Goal: Transaction & Acquisition: Download file/media

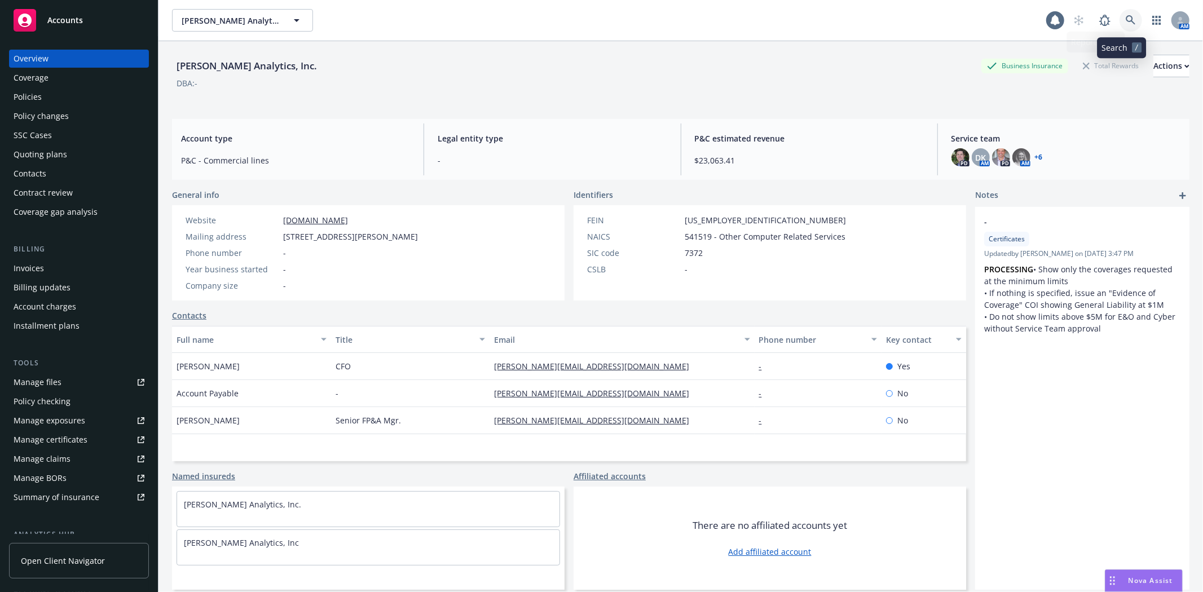
click at [1127, 20] on link at bounding box center [1130, 20] width 23 height 23
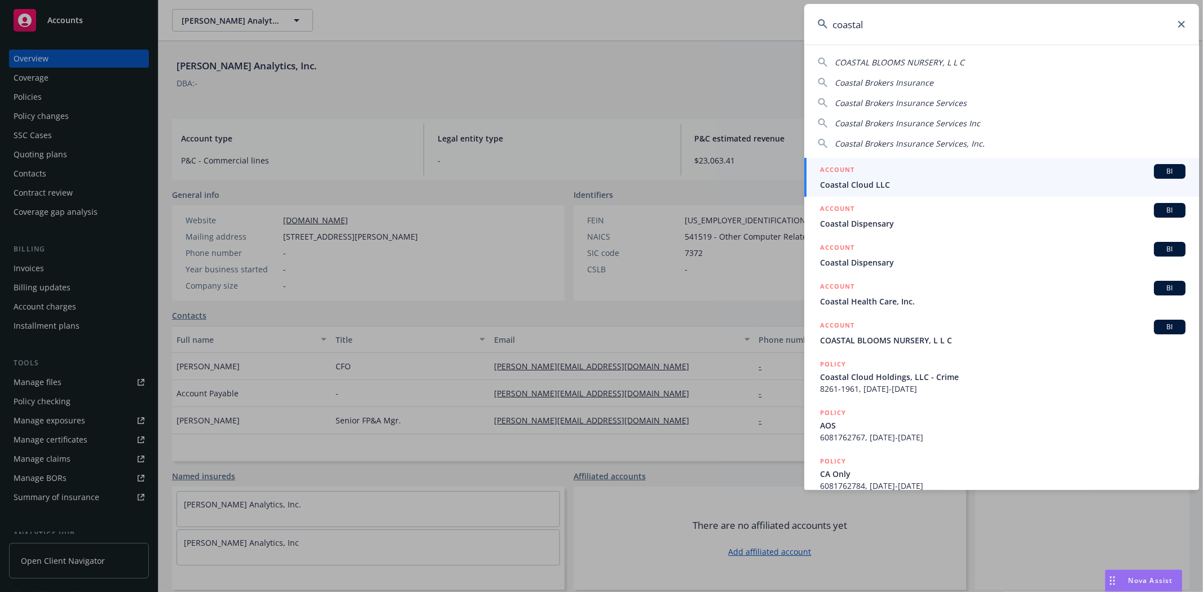
type input "coastal"
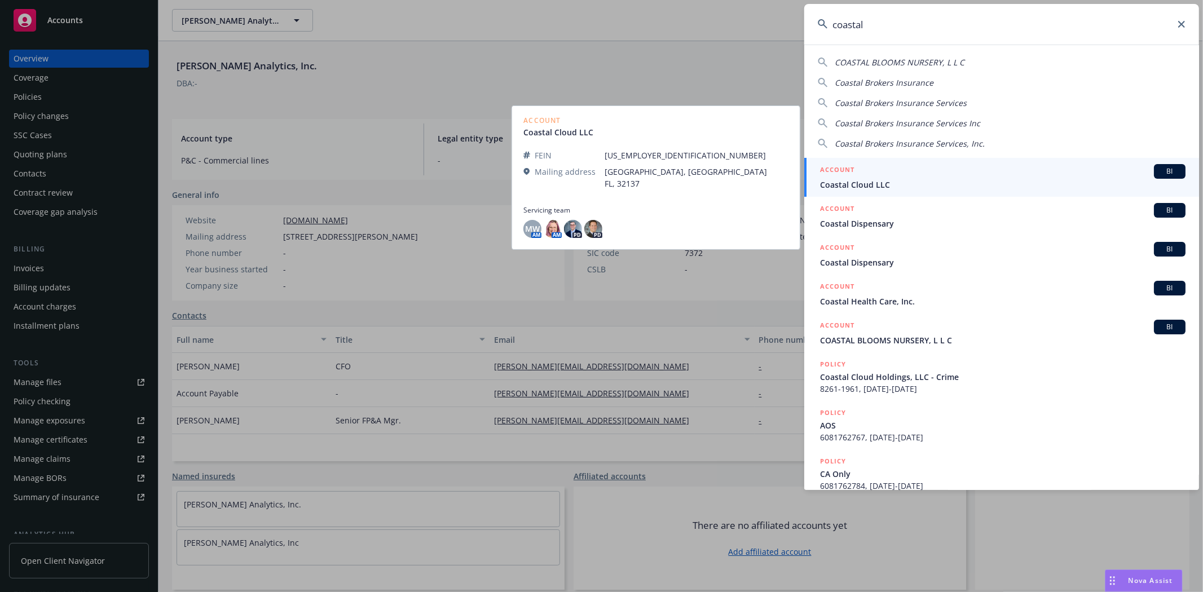
click at [911, 186] on span "Coastal Cloud LLC" at bounding box center [1002, 185] width 365 height 12
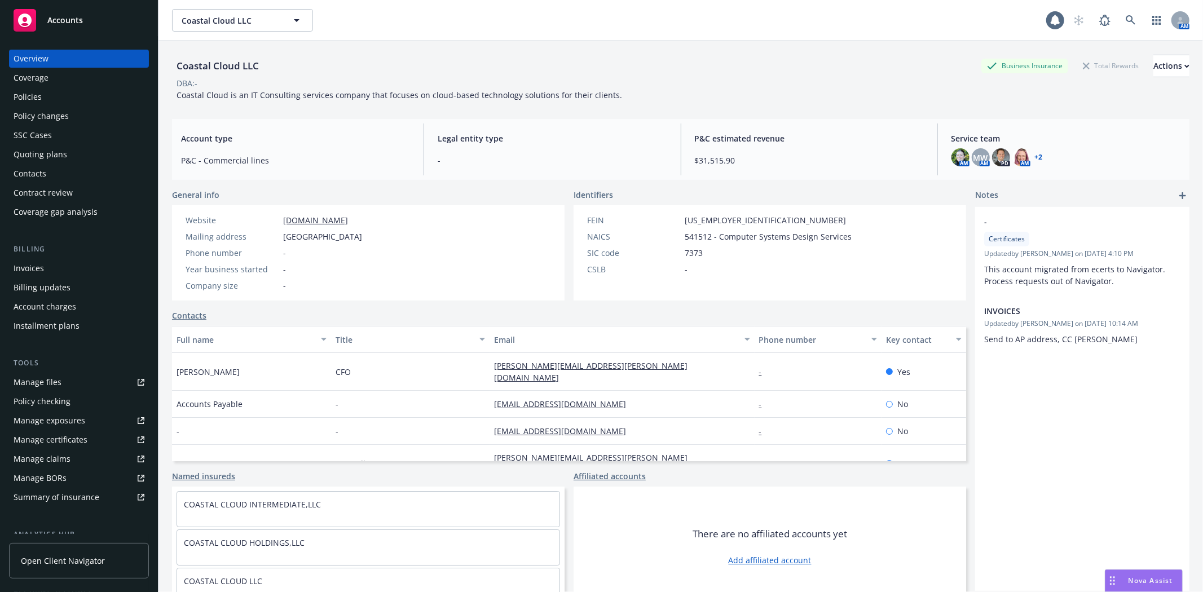
click at [52, 148] on div "Quoting plans" at bounding box center [41, 154] width 54 height 18
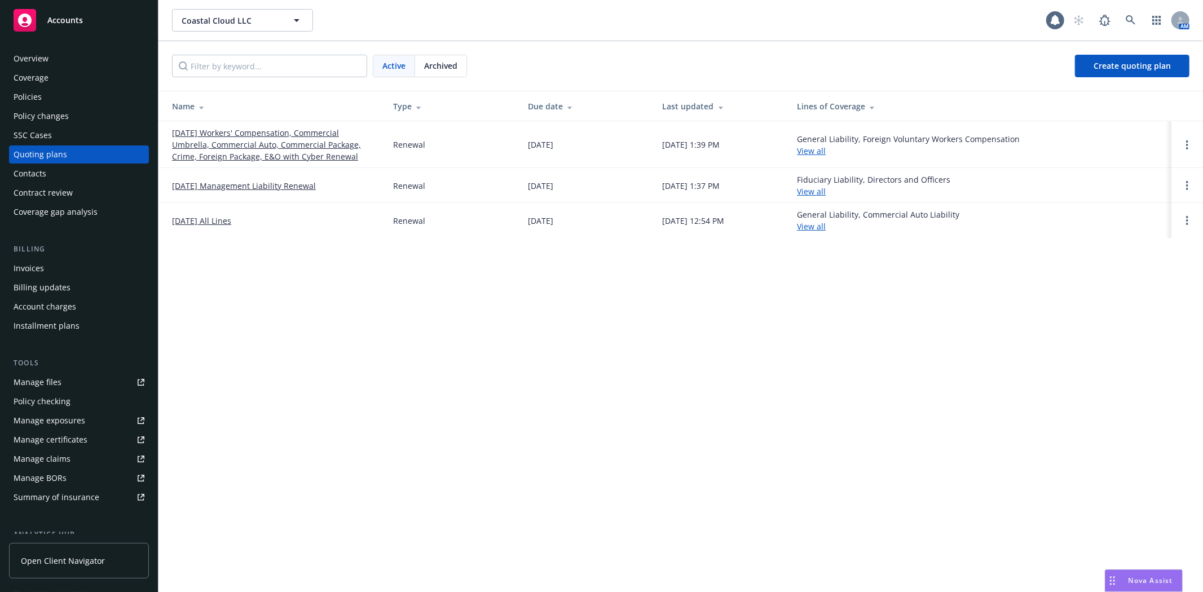
click at [217, 157] on link "[DATE] Workers' Compensation, Commercial Umbrella, Commercial Auto, Commercial …" at bounding box center [273, 145] width 203 height 36
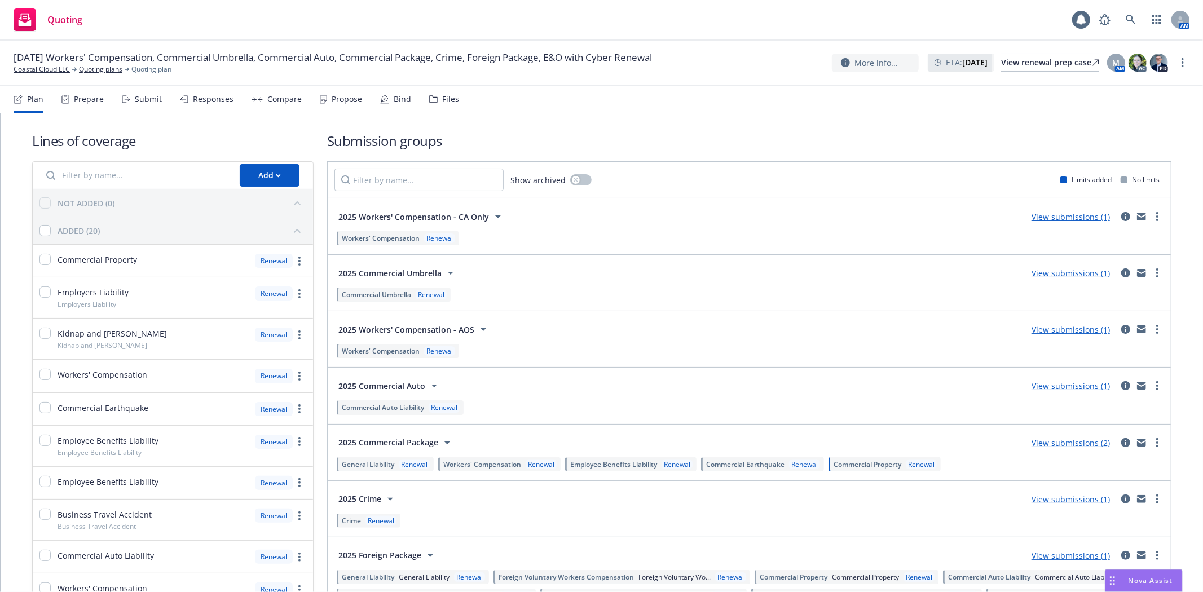
click at [151, 97] on div "Submit" at bounding box center [148, 99] width 27 height 9
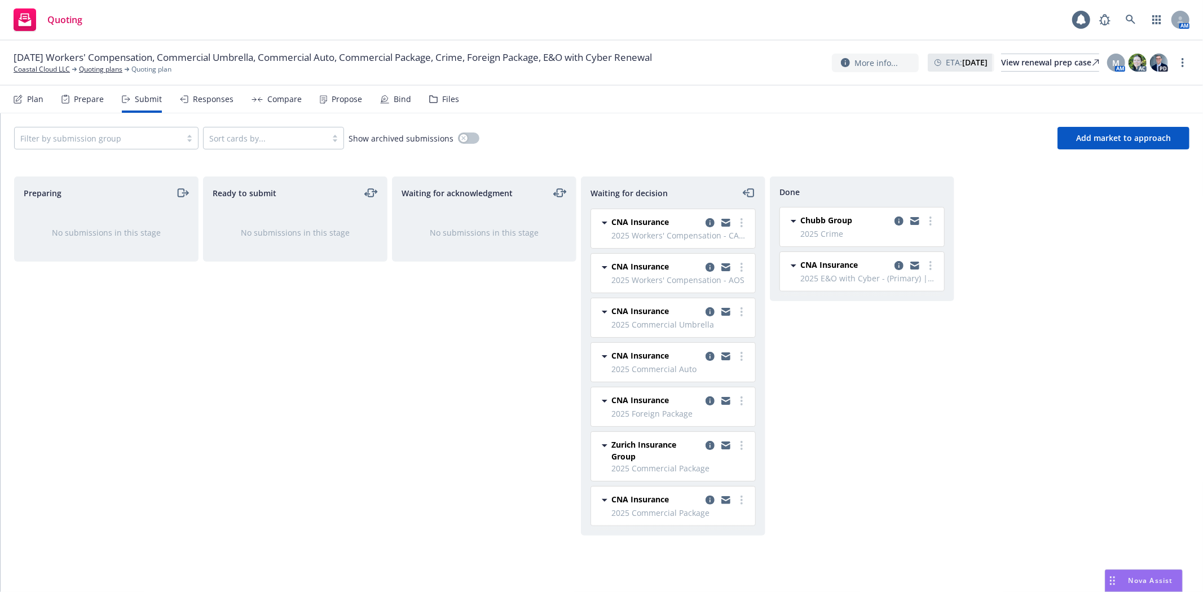
click at [289, 100] on div "Compare" at bounding box center [284, 99] width 34 height 9
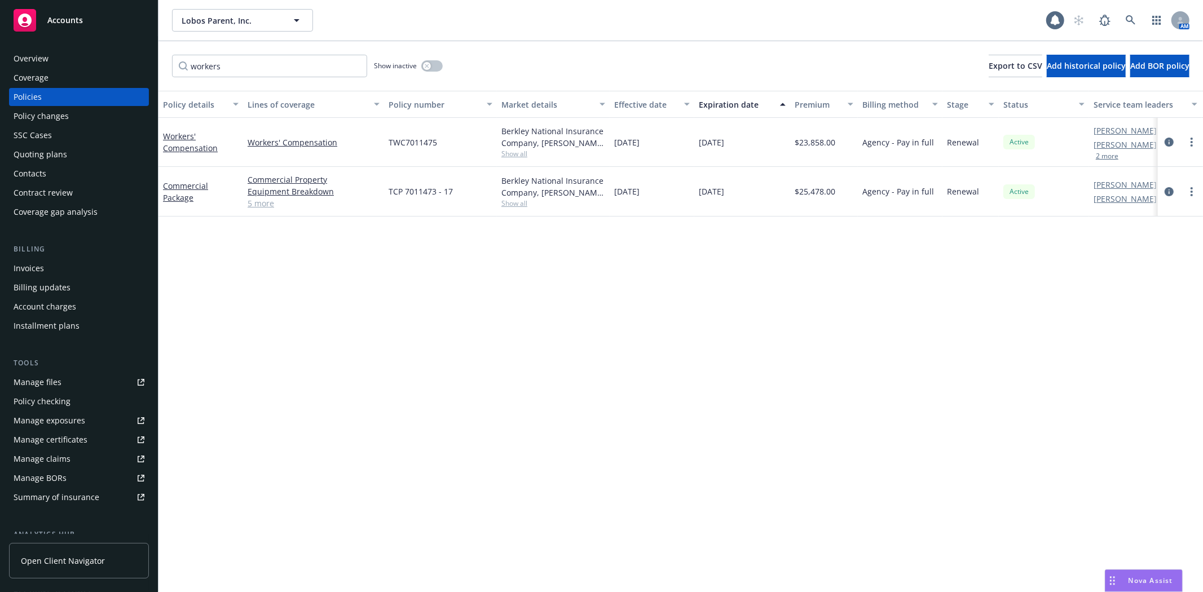
click at [50, 62] on div "Overview" at bounding box center [79, 59] width 131 height 18
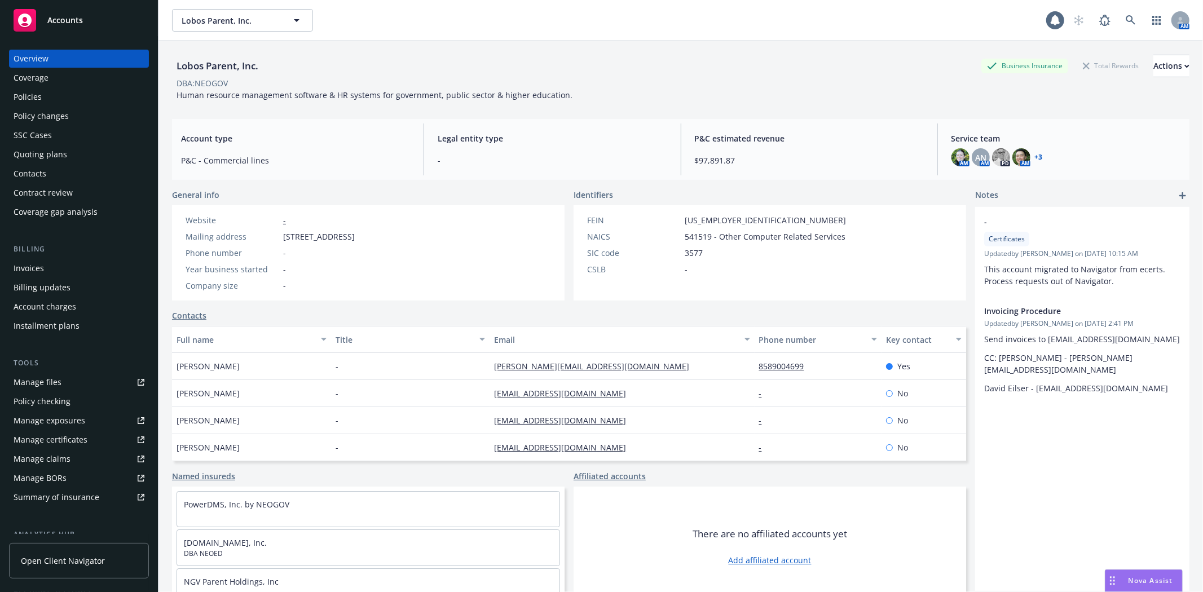
click at [39, 96] on div "Policies" at bounding box center [28, 97] width 28 height 18
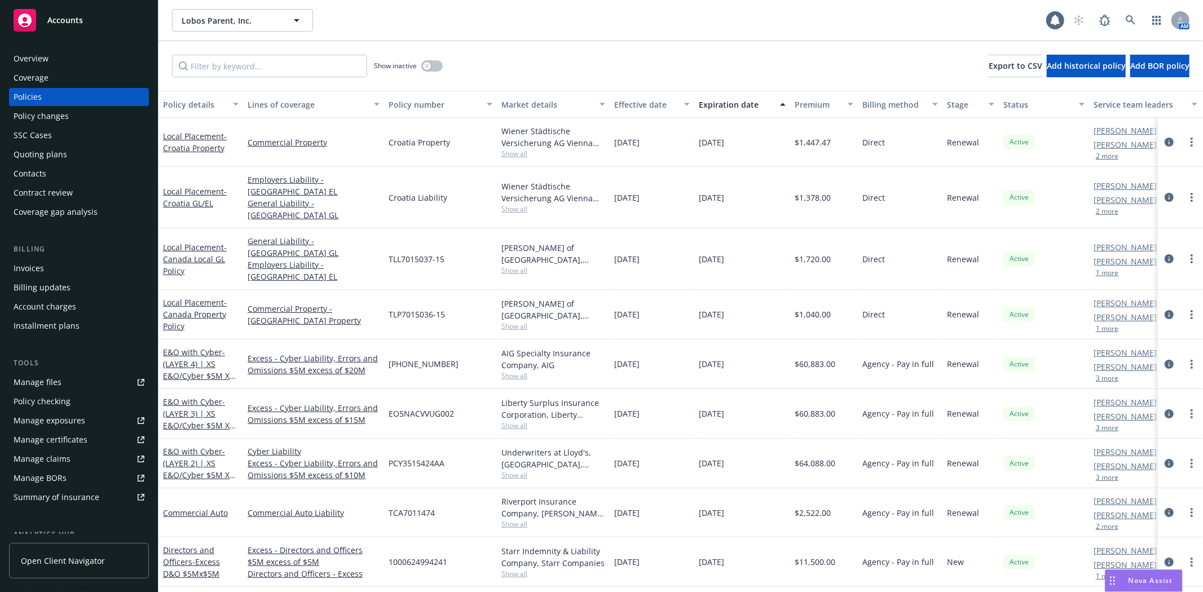
click at [331, 53] on div "Show inactive Export to CSV Add historical policy Add BOR policy" at bounding box center [680, 66] width 1044 height 50
click at [328, 61] on input "Filter by keyword..." at bounding box center [269, 66] width 195 height 23
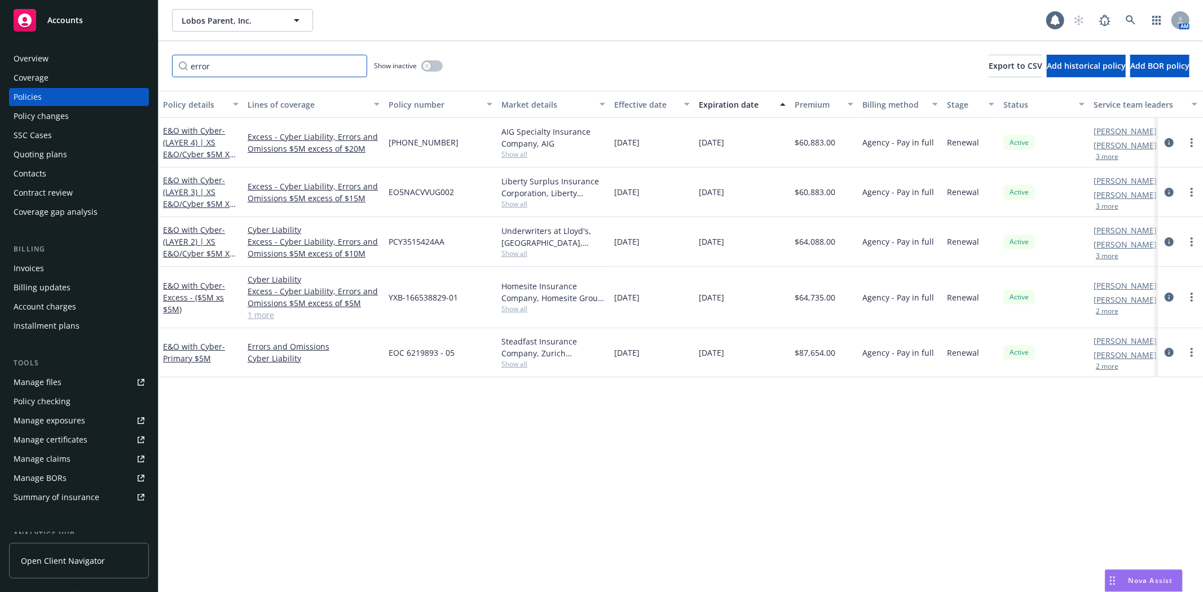
type input "error"
click at [183, 351] on div "E&O with Cyber - Primary $5M" at bounding box center [201, 353] width 76 height 24
click at [186, 346] on link "E&O with Cyber - Primary $5M" at bounding box center [194, 352] width 62 height 23
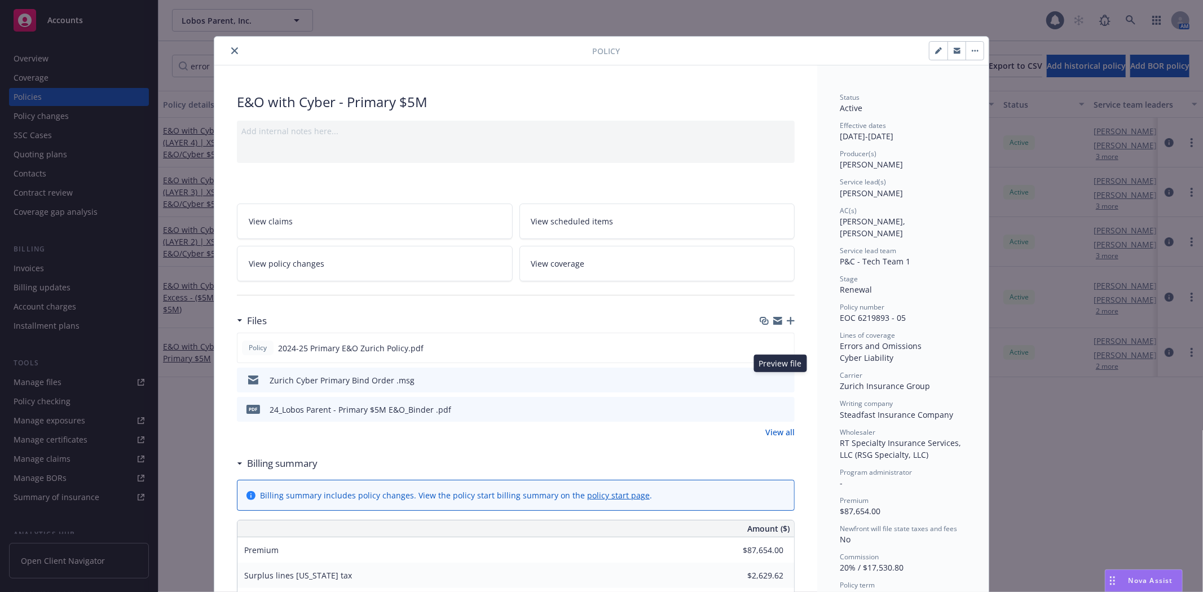
click at [782, 378] on icon "preview file" at bounding box center [784, 380] width 10 height 8
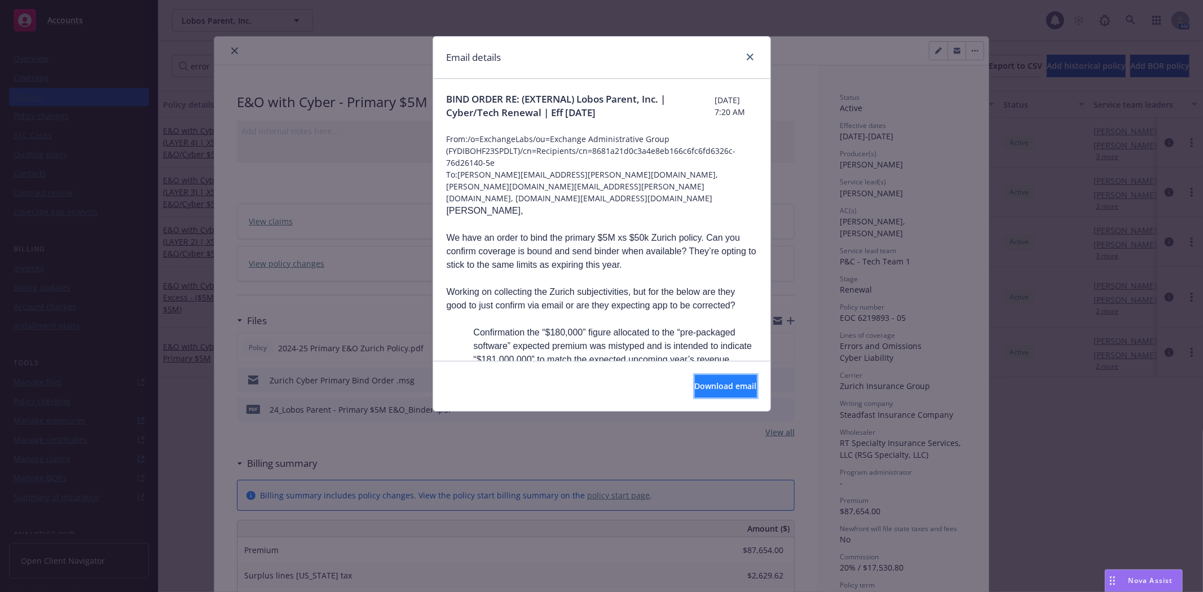
click at [731, 386] on span "Download email" at bounding box center [726, 386] width 62 height 11
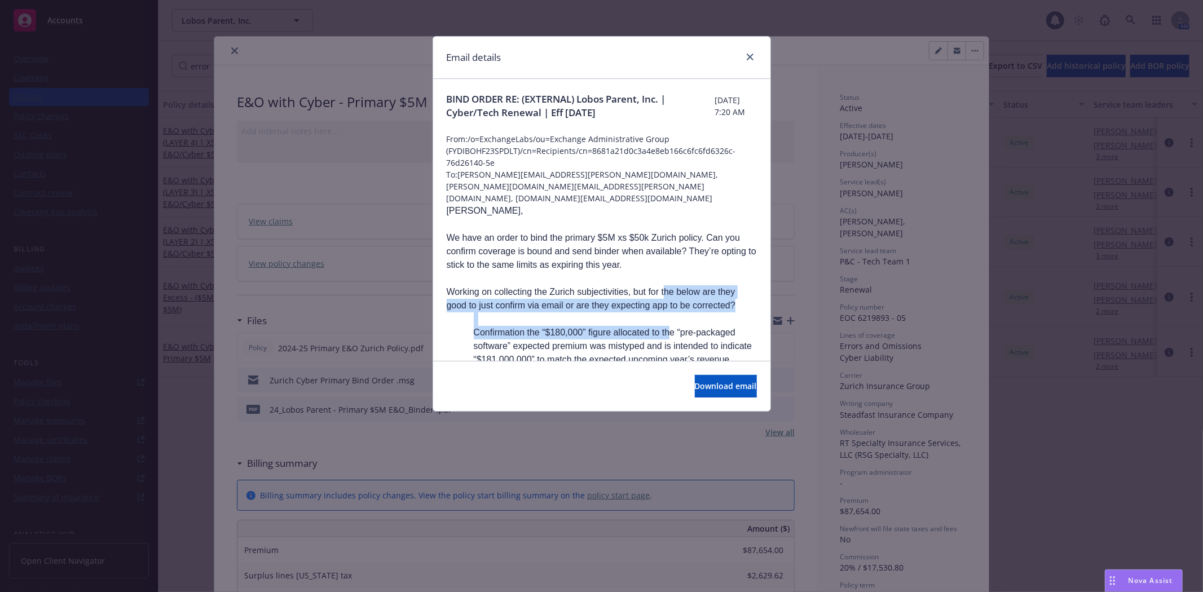
drag, startPoint x: 663, startPoint y: 276, endPoint x: 671, endPoint y: 313, distance: 38.2
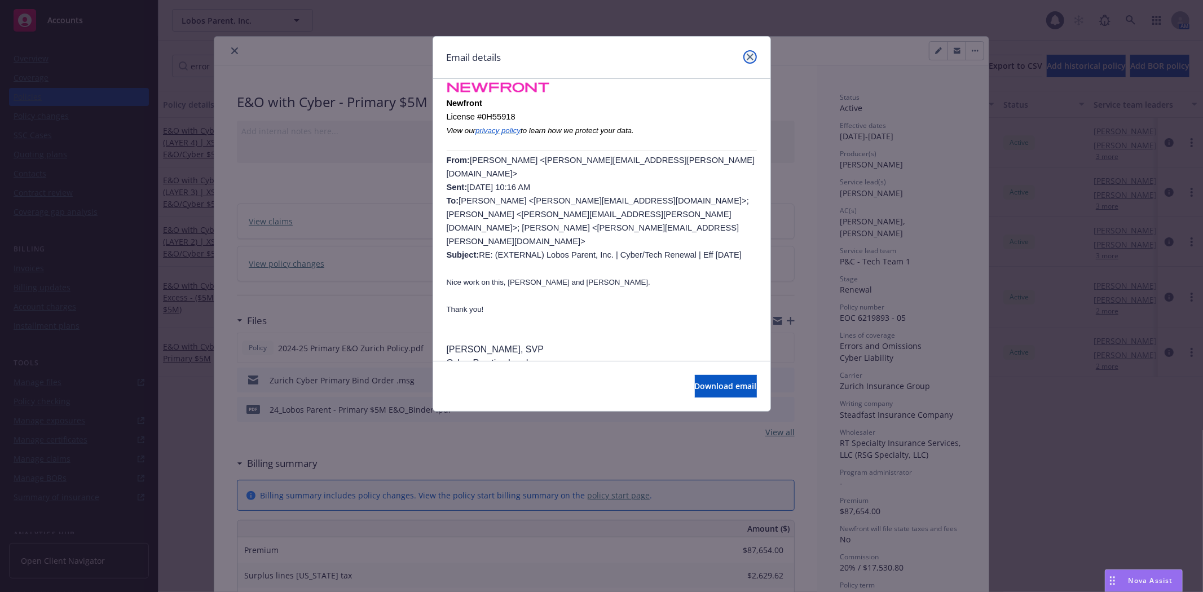
click at [752, 58] on icon "close" at bounding box center [750, 57] width 7 height 7
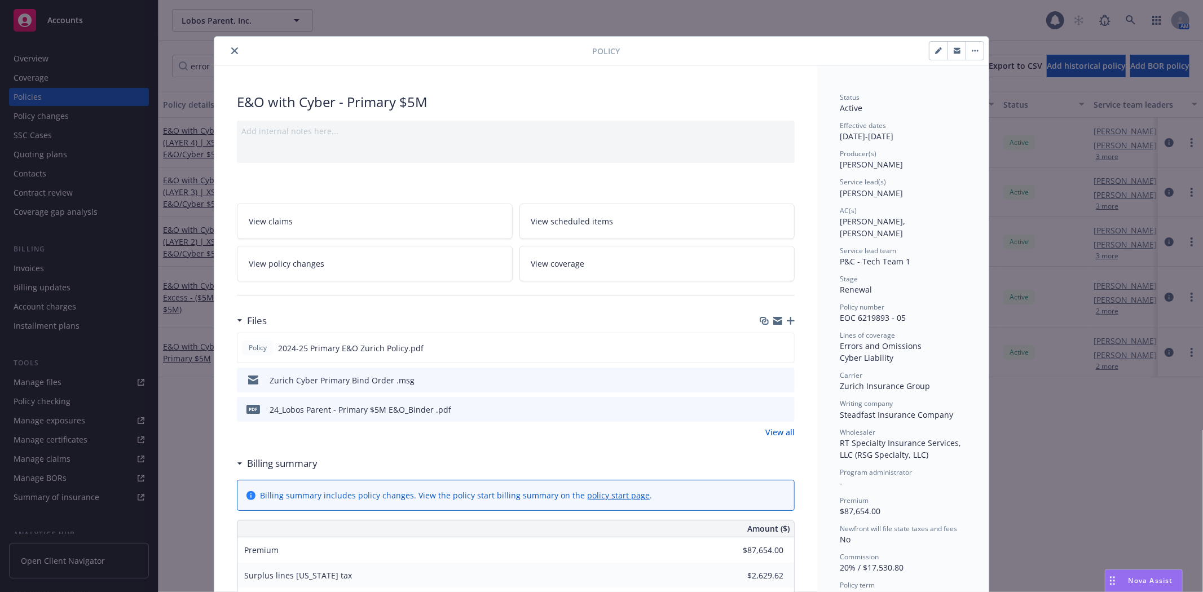
click at [231, 51] on icon "close" at bounding box center [234, 50] width 7 height 7
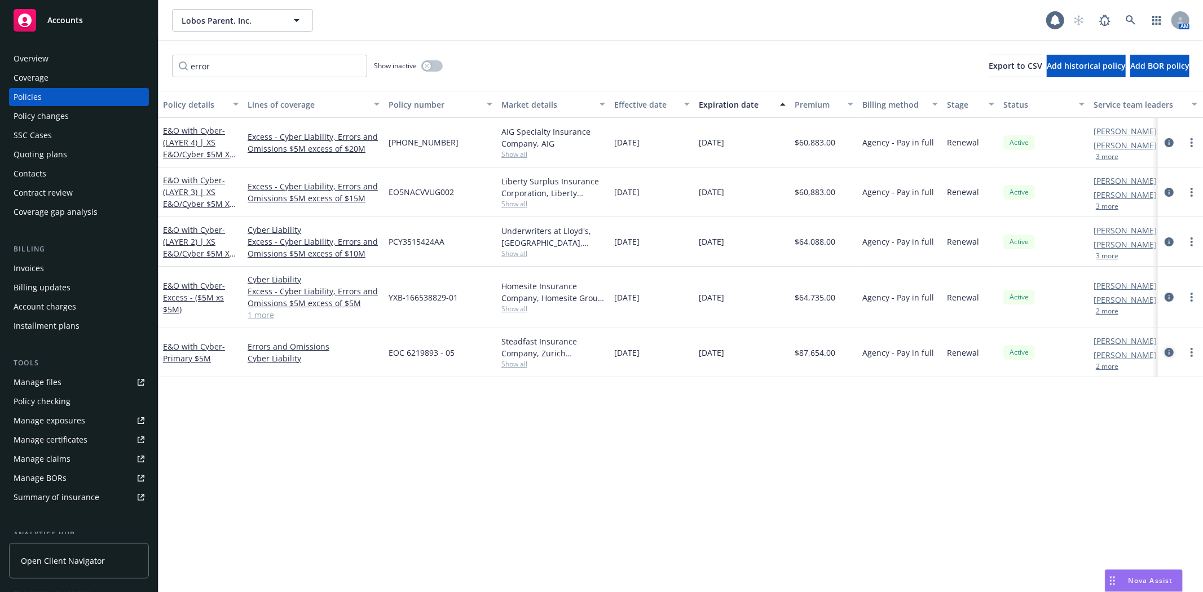
click at [1167, 348] on icon "circleInformation" at bounding box center [1168, 352] width 9 height 9
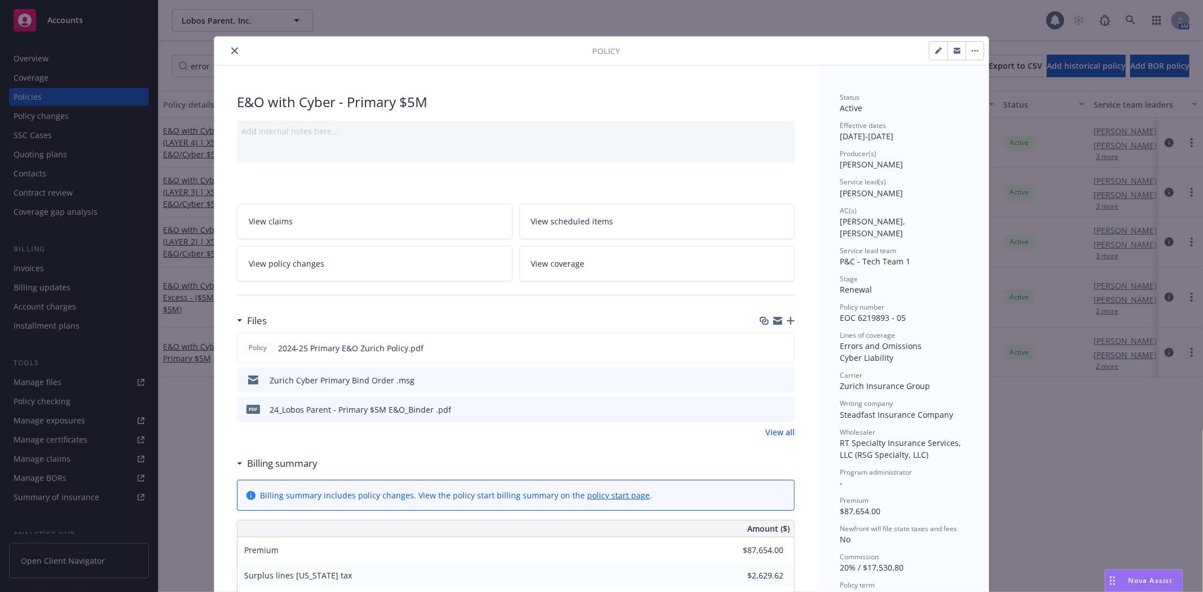
scroll to position [34, 0]
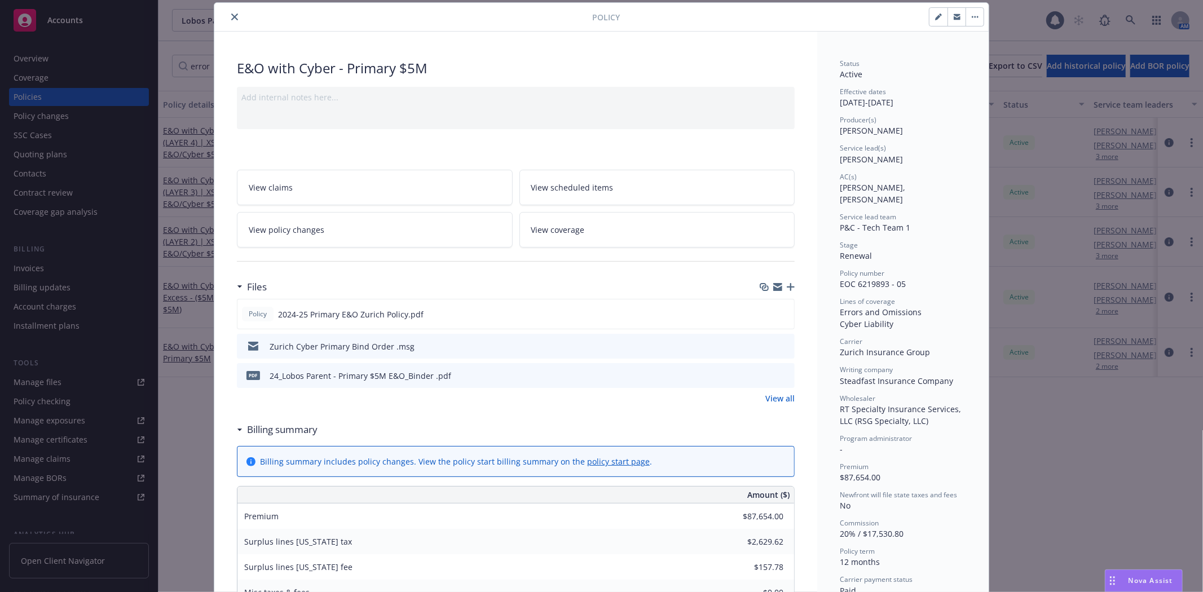
click at [779, 374] on icon "preview file" at bounding box center [784, 375] width 10 height 8
click at [233, 15] on button "close" at bounding box center [235, 17] width 14 height 14
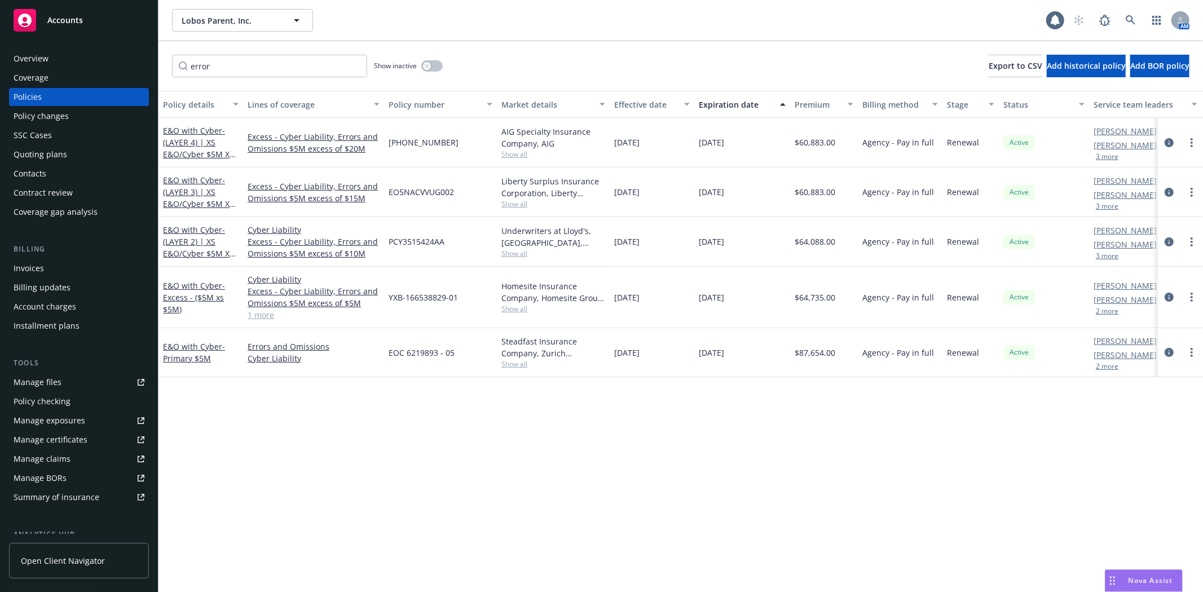
click at [304, 424] on div "Policy details Lines of coverage Policy number Market details Effective date Ex…" at bounding box center [680, 341] width 1044 height 501
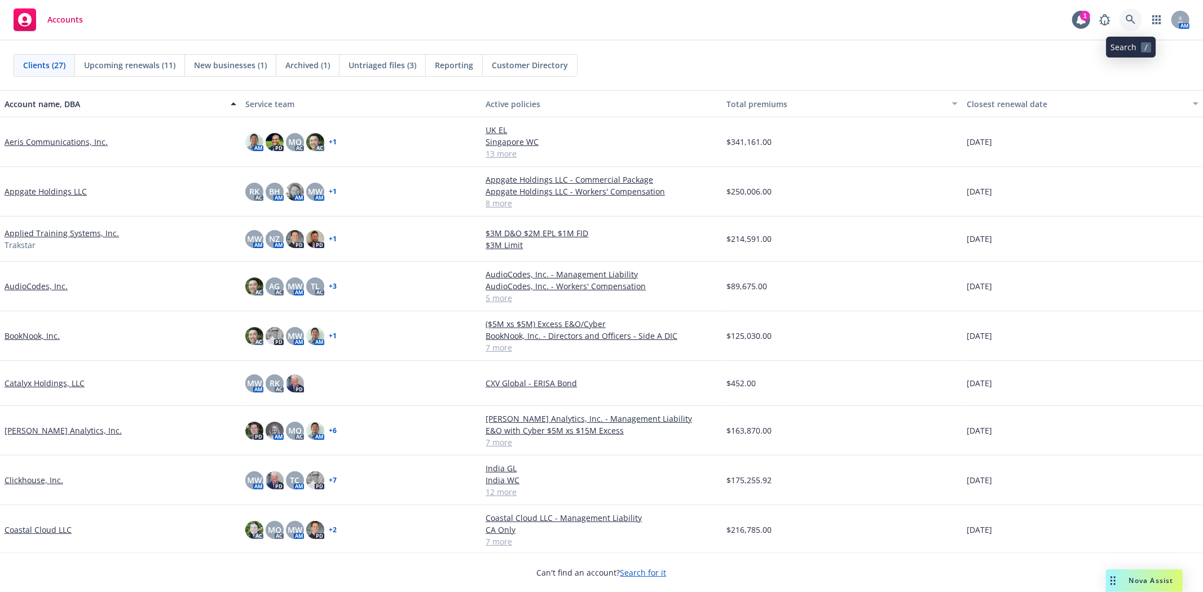
click at [1134, 23] on icon at bounding box center [1130, 20] width 10 height 10
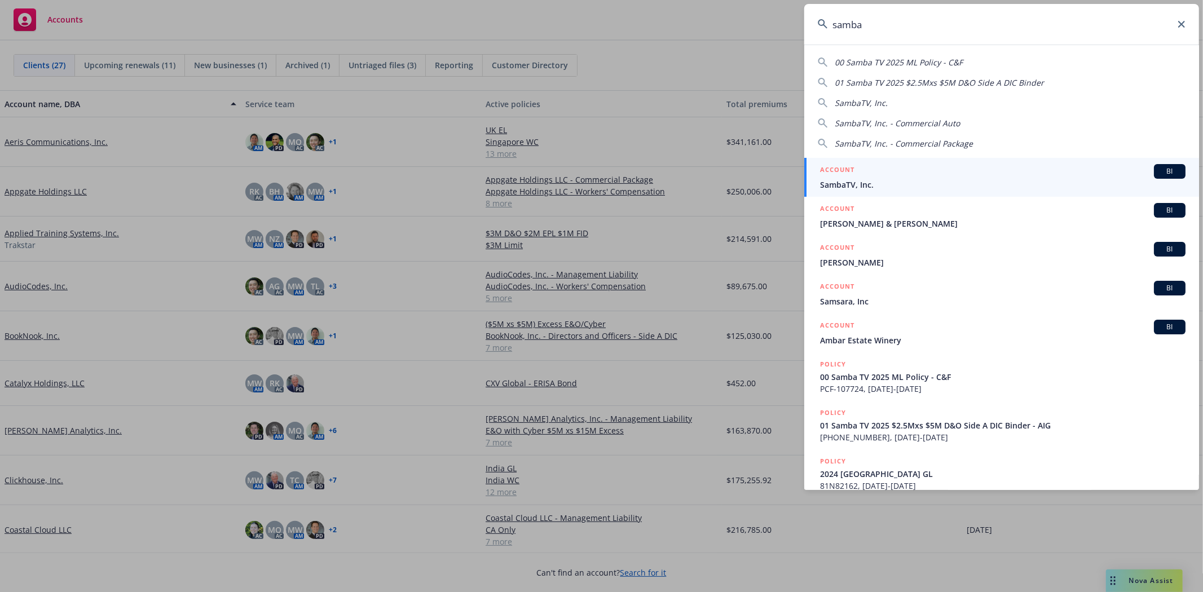
type input "samba"
click at [999, 166] on div "ACCOUNT BI" at bounding box center [1002, 171] width 365 height 15
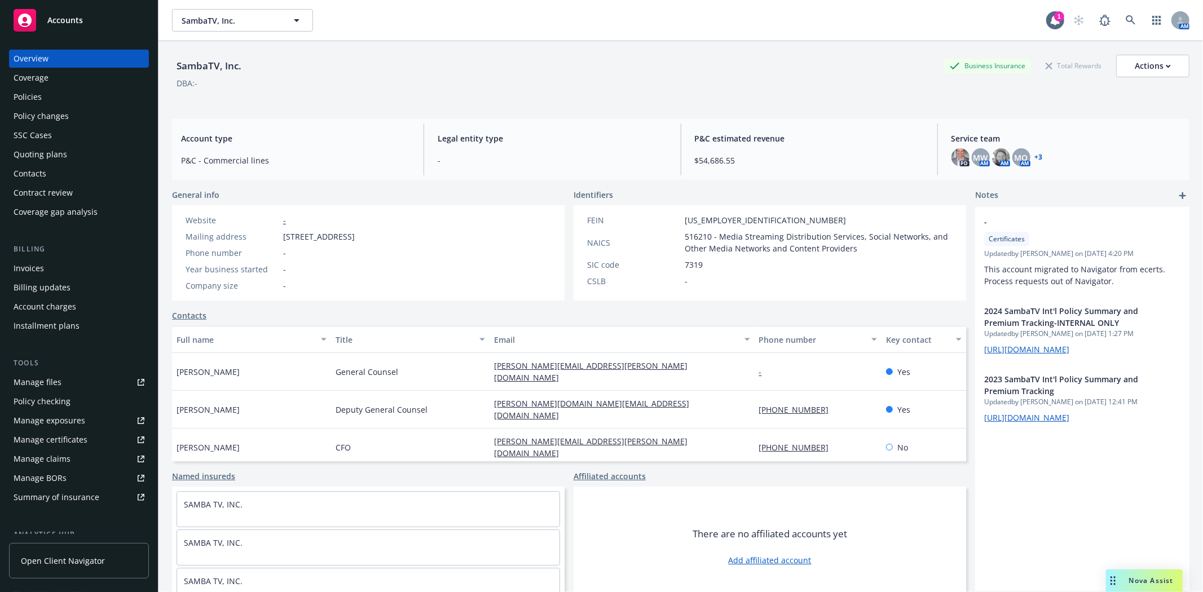
click at [61, 93] on div "Policies" at bounding box center [79, 97] width 131 height 18
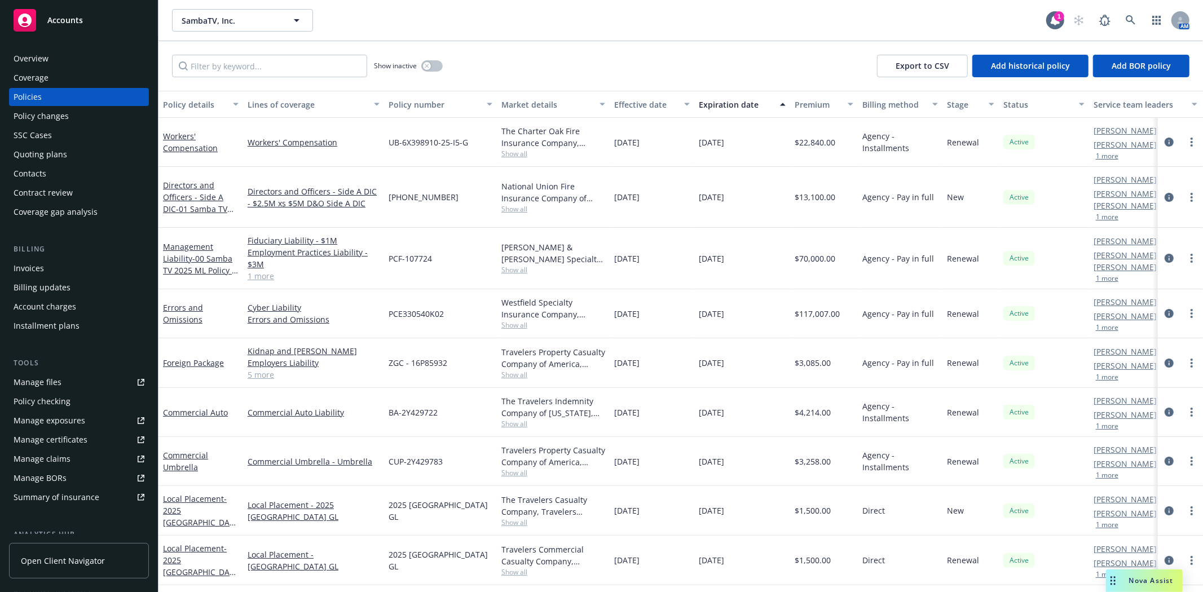
click at [48, 379] on div "Manage files" at bounding box center [38, 382] width 48 height 18
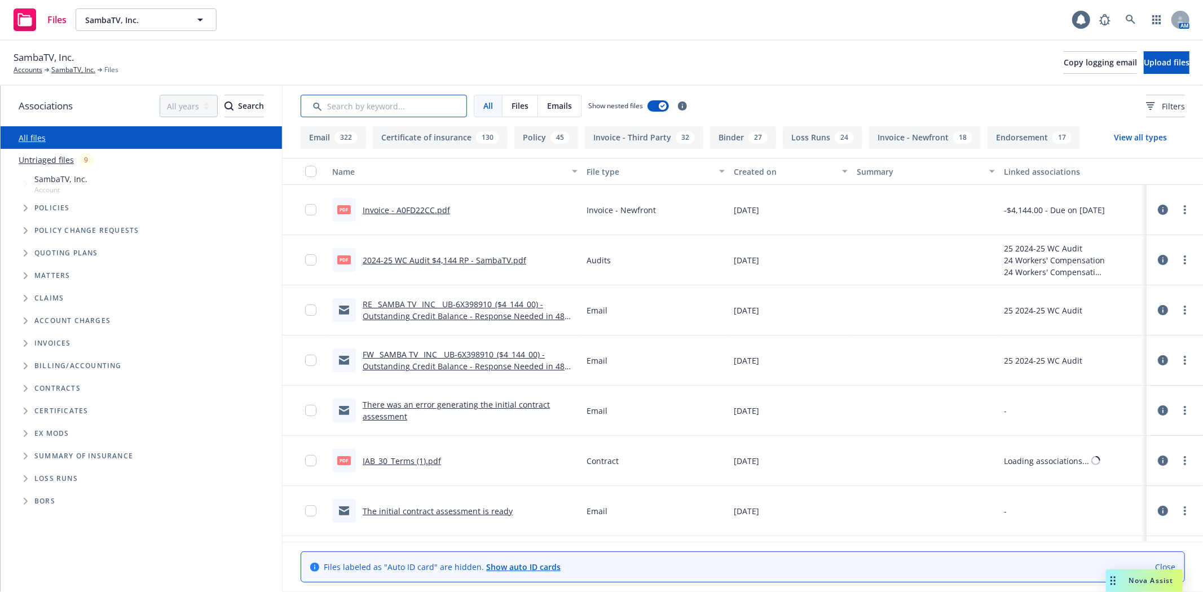
click at [342, 111] on input "Search by keyword..." at bounding box center [384, 106] width 166 height 23
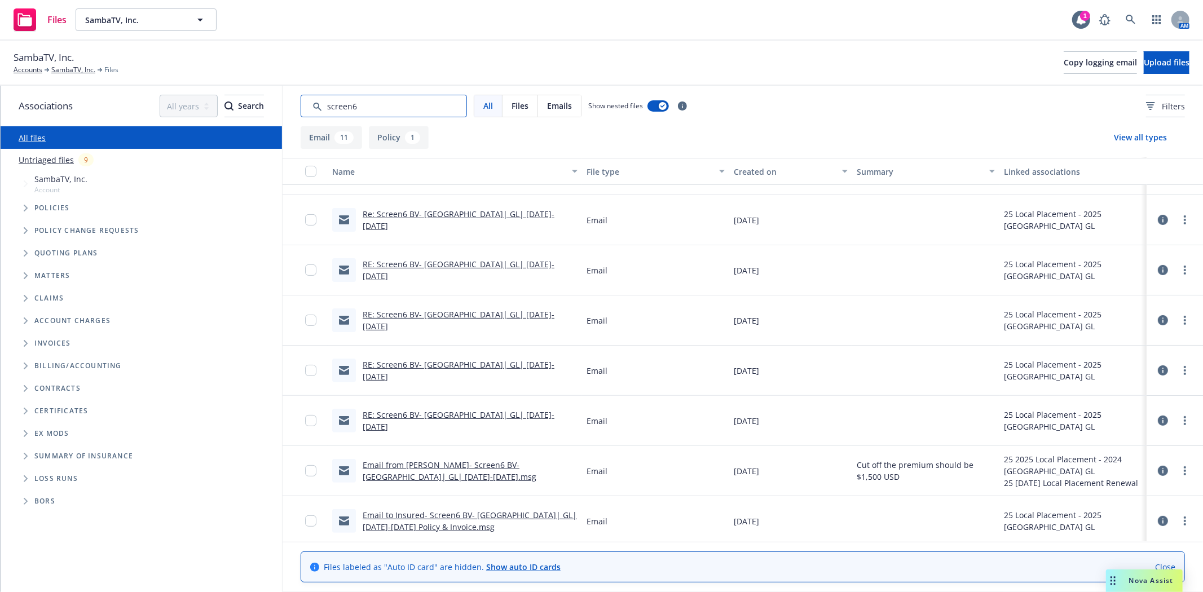
scroll to position [244, 0]
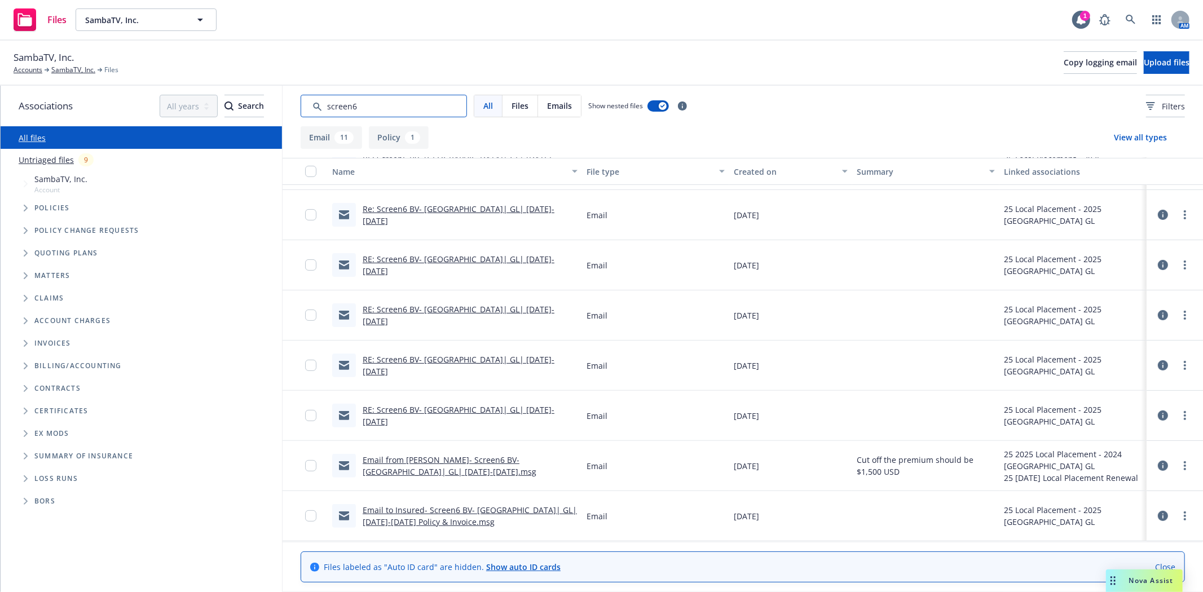
type input "screen6"
click at [510, 505] on link "Email to Insured- Screen6 BV- Netherlands| GL| 6.3.25-6.3.26 Policy & Invoice.m…" at bounding box center [470, 516] width 214 height 23
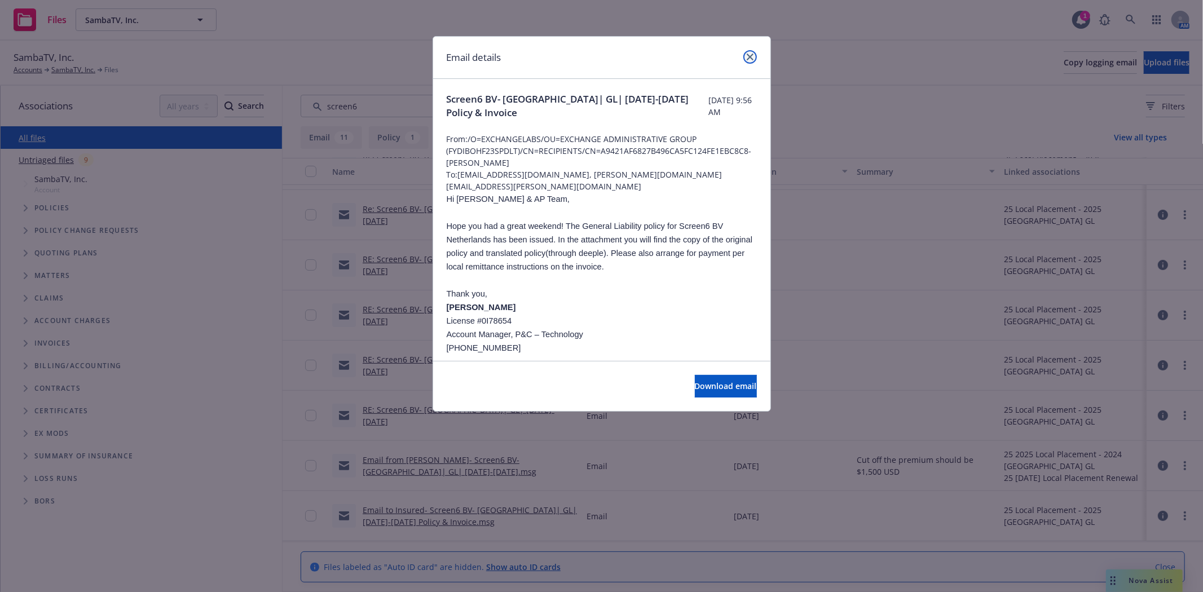
click at [754, 60] on link "close" at bounding box center [750, 57] width 14 height 14
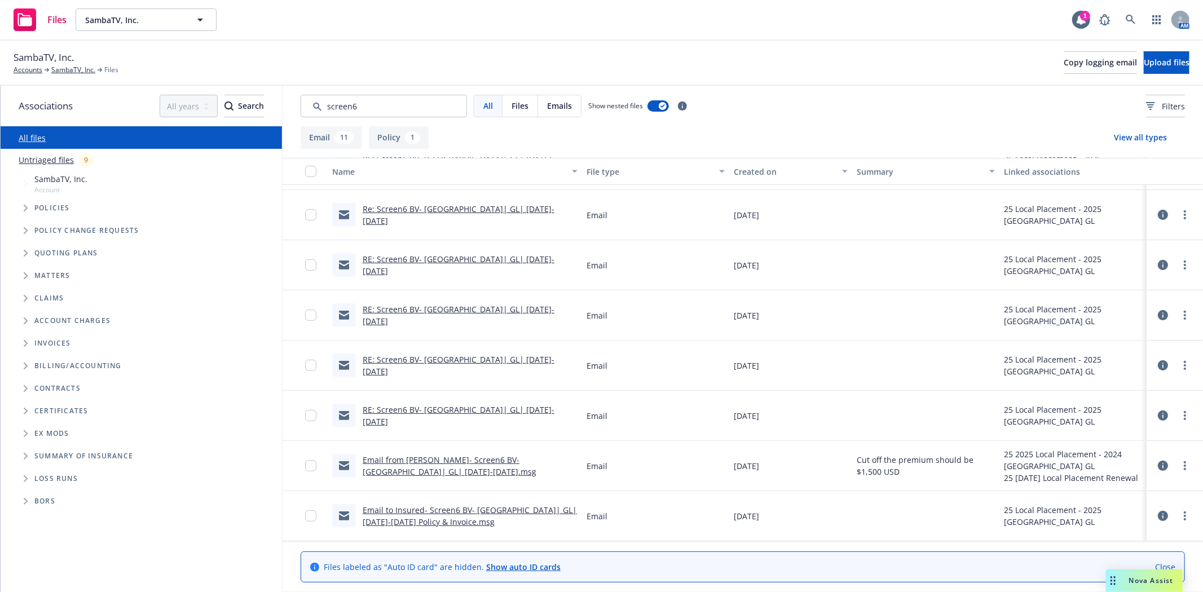
click at [753, 162] on button "Created on" at bounding box center [790, 171] width 123 height 27
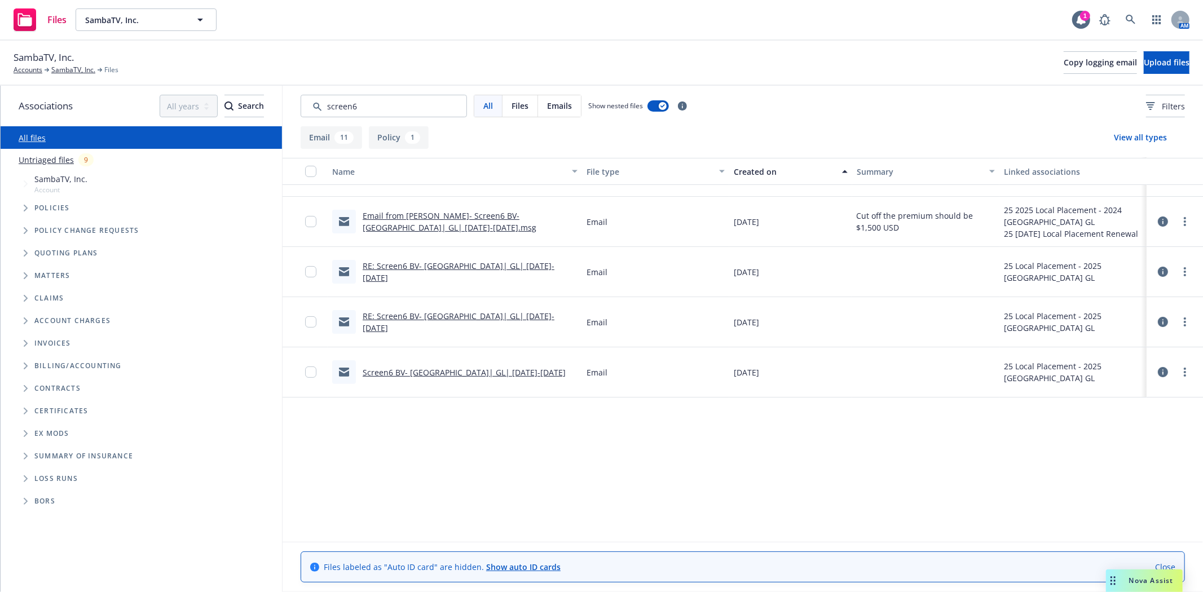
scroll to position [0, 0]
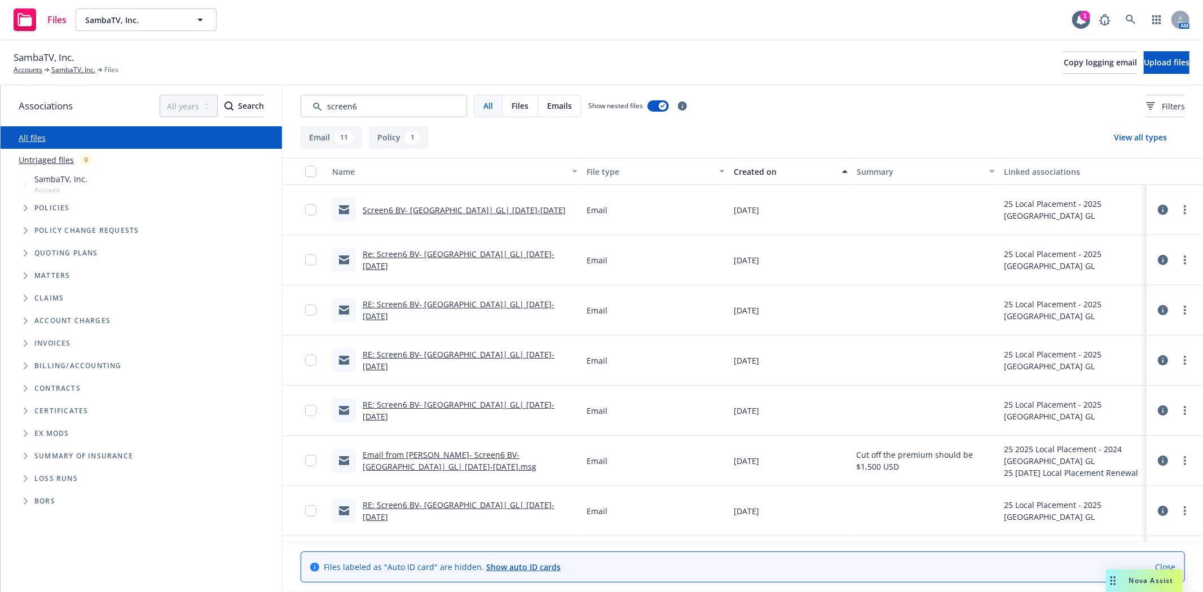
click at [1158, 207] on icon at bounding box center [1163, 210] width 10 height 10
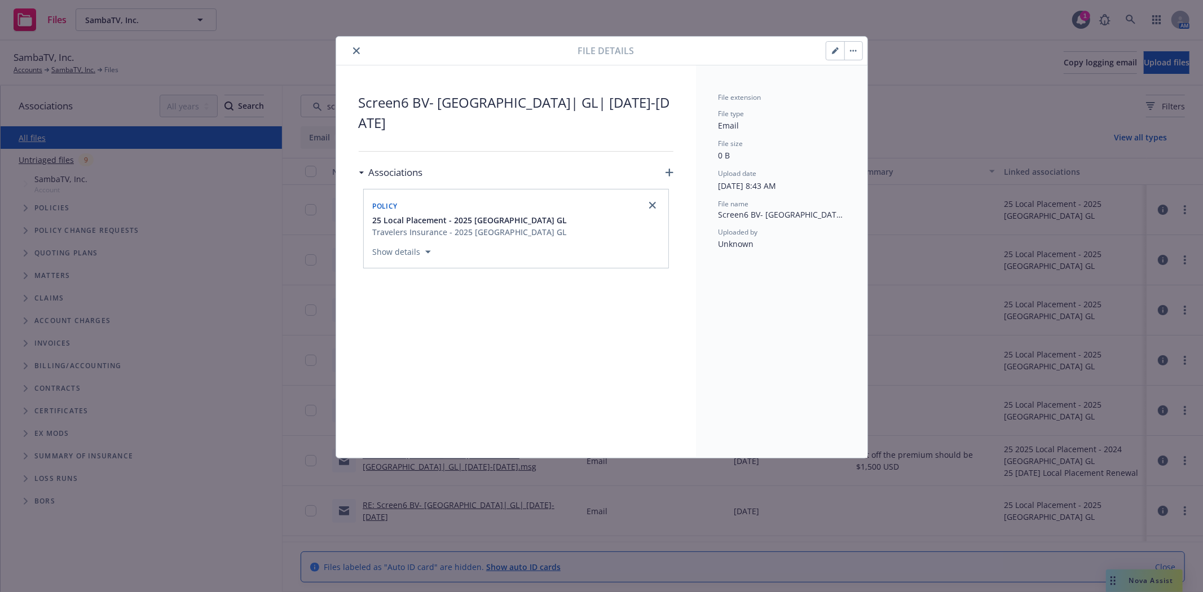
click at [359, 48] on button "close" at bounding box center [357, 51] width 14 height 14
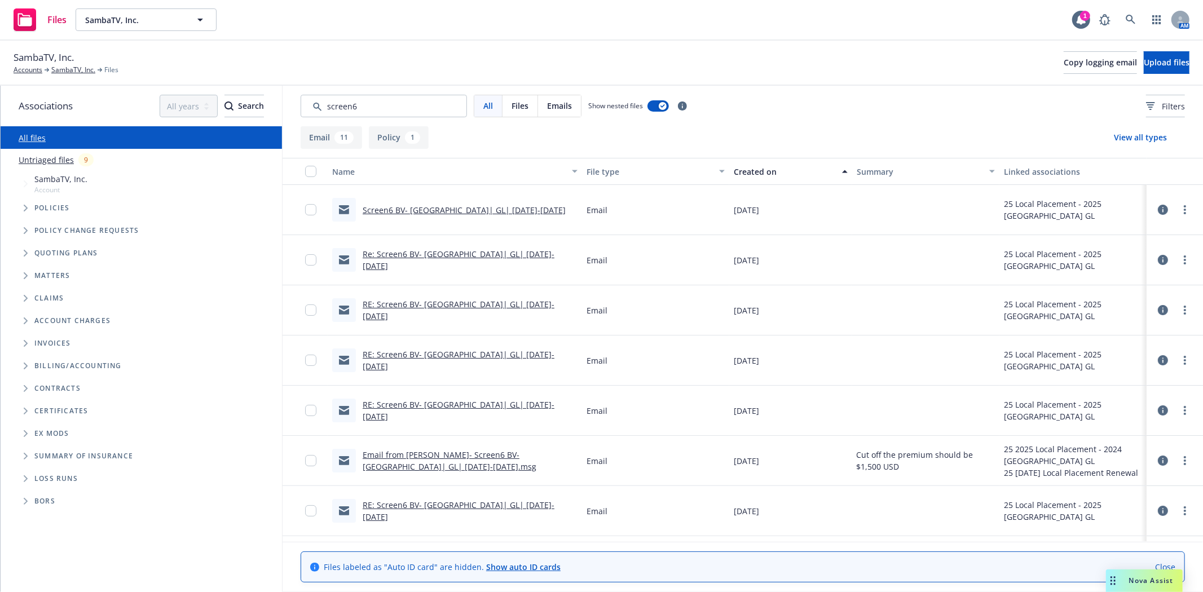
click at [476, 210] on link "Screen6 BV- Netherlands| GL| 6.3.25-6.3.26" at bounding box center [464, 210] width 203 height 11
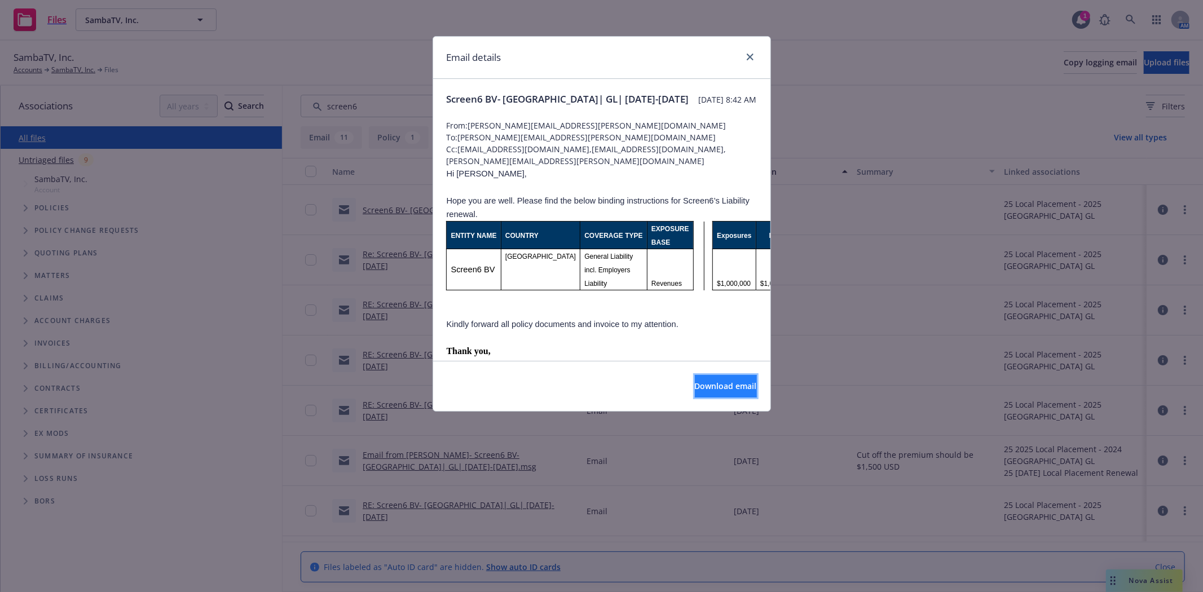
click at [726, 382] on span "Download email" at bounding box center [726, 386] width 62 height 11
click at [743, 55] on link "close" at bounding box center [750, 57] width 14 height 14
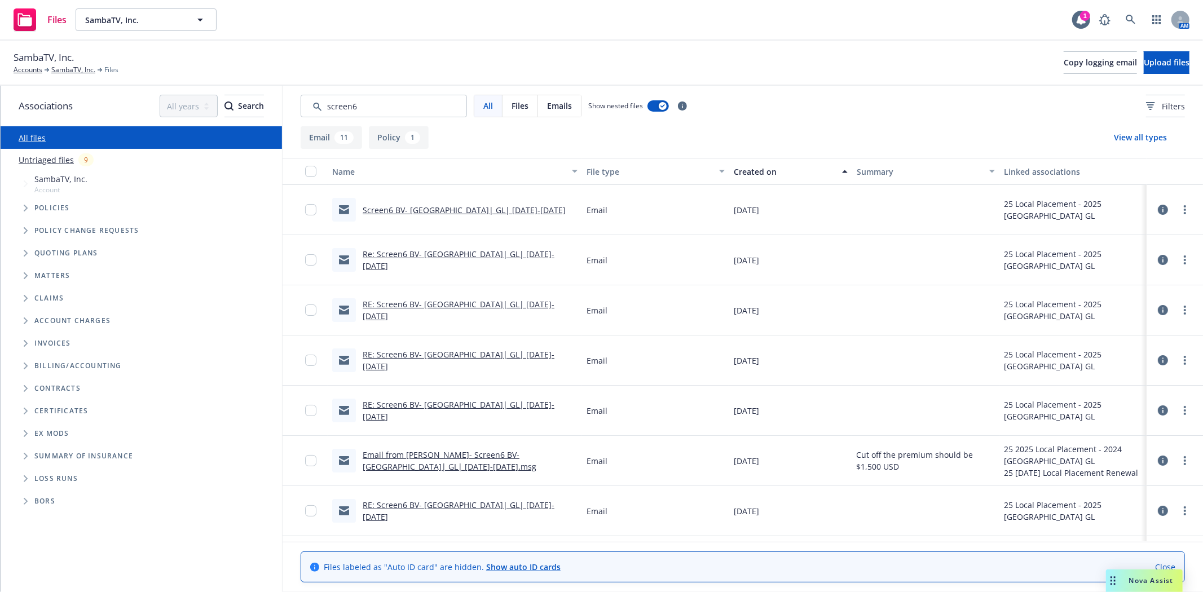
click at [509, 257] on link "Re: Screen6 BV- Netherlands| GL| 6.3.25-6.3.26" at bounding box center [459, 260] width 192 height 23
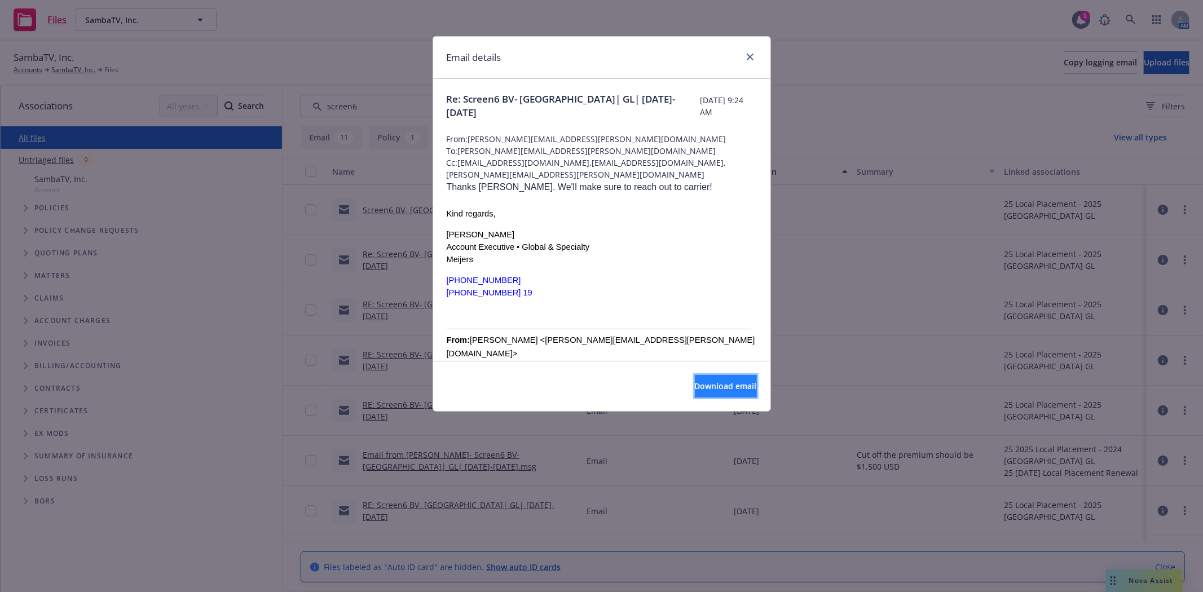
click at [736, 383] on span "Download email" at bounding box center [726, 386] width 62 height 11
click at [750, 56] on icon "close" at bounding box center [750, 57] width 7 height 7
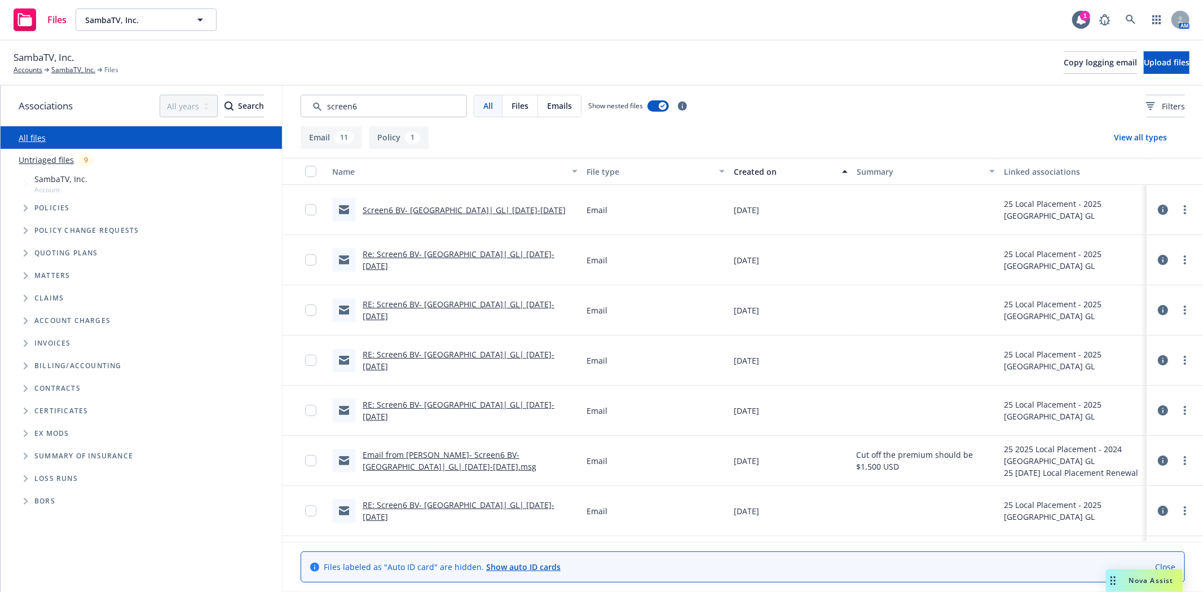
click at [505, 310] on link "RE: Screen6 BV- Netherlands| GL| 6.3.25-6.3.26" at bounding box center [459, 310] width 192 height 23
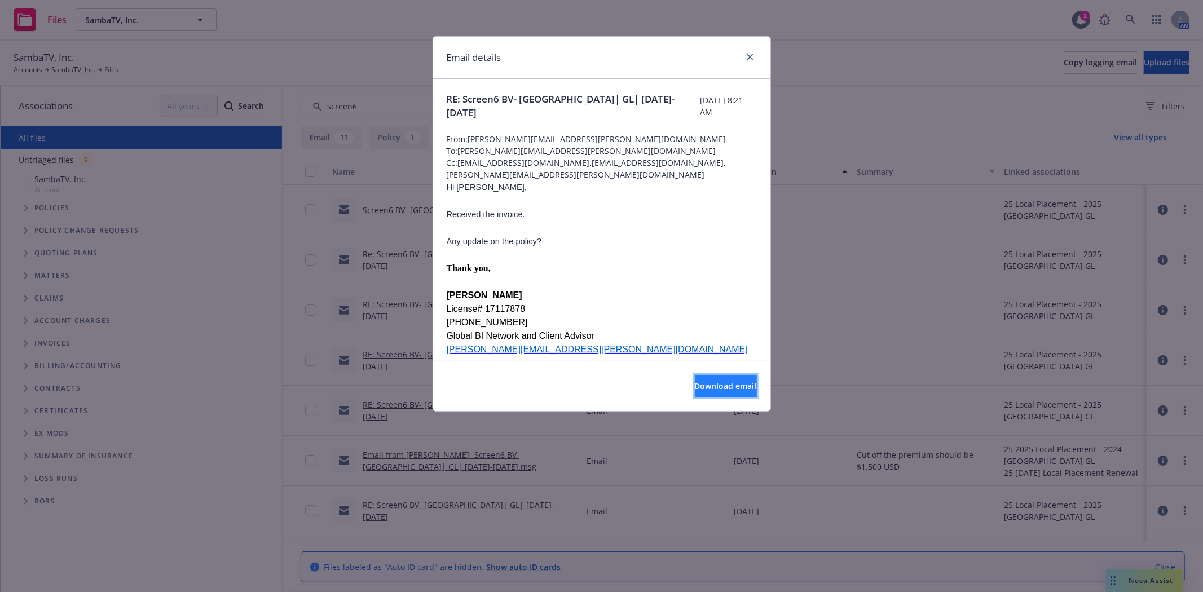
click at [747, 390] on button "Download email" at bounding box center [726, 386] width 62 height 23
click at [752, 59] on icon "close" at bounding box center [750, 57] width 7 height 7
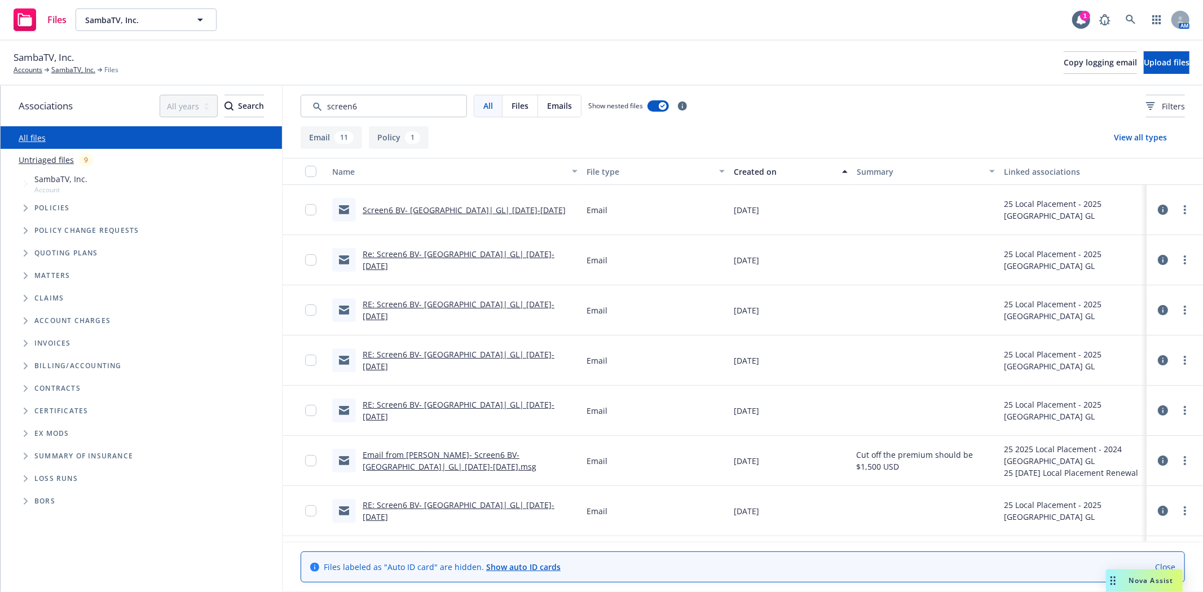
click at [519, 356] on link "RE: Screen6 BV- Netherlands| GL| 6.3.25-6.3.26" at bounding box center [459, 360] width 192 height 23
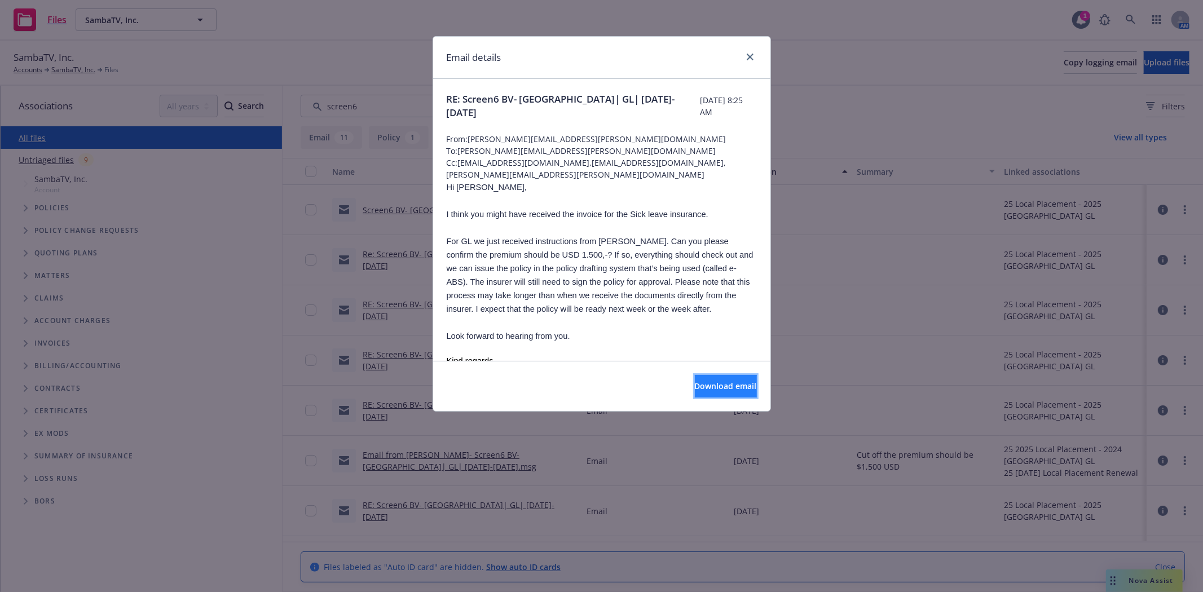
click at [706, 395] on button "Download email" at bounding box center [726, 386] width 62 height 23
click at [756, 58] on link "close" at bounding box center [750, 57] width 14 height 14
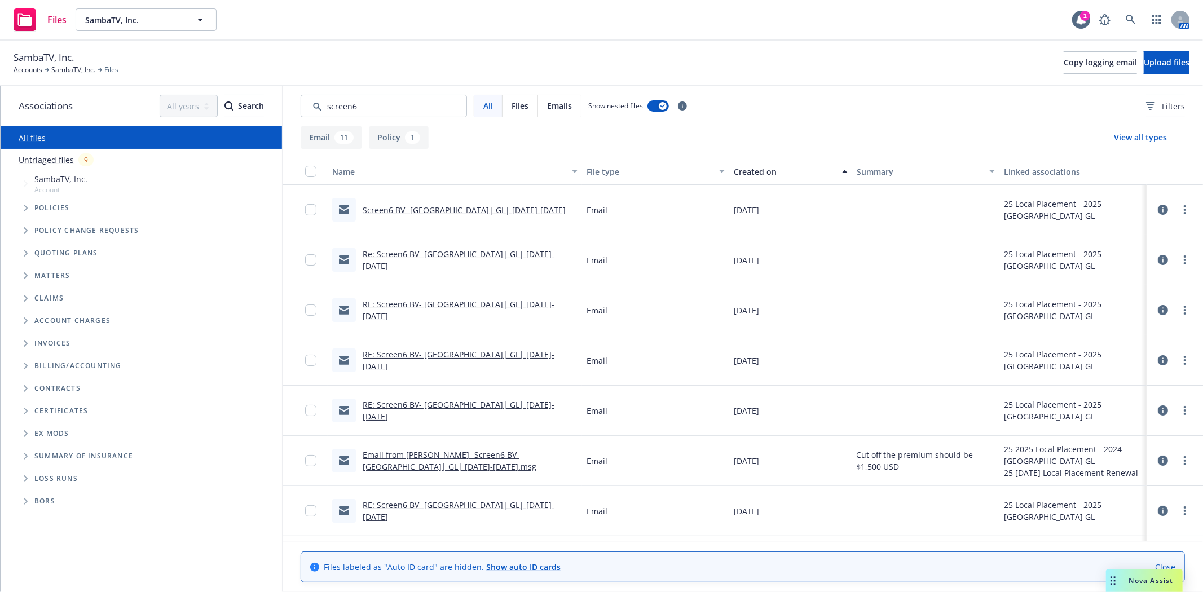
click at [432, 361] on link "RE: Screen6 BV- Netherlands| GL| 6.3.25-6.3.26" at bounding box center [459, 360] width 192 height 23
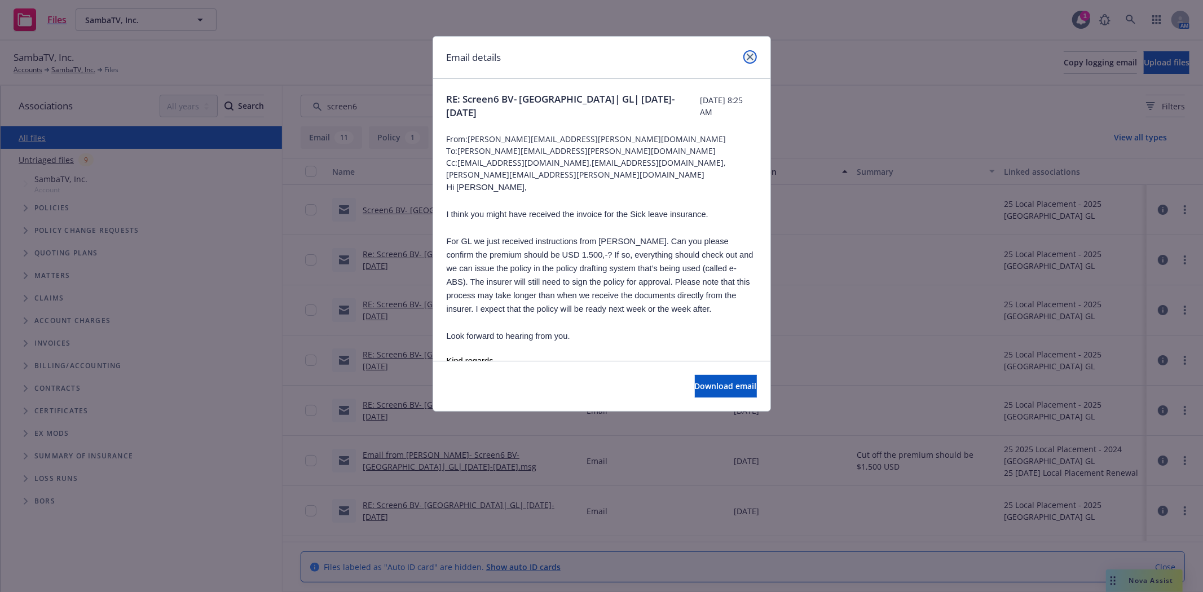
click at [750, 54] on icon "close" at bounding box center [750, 57] width 7 height 7
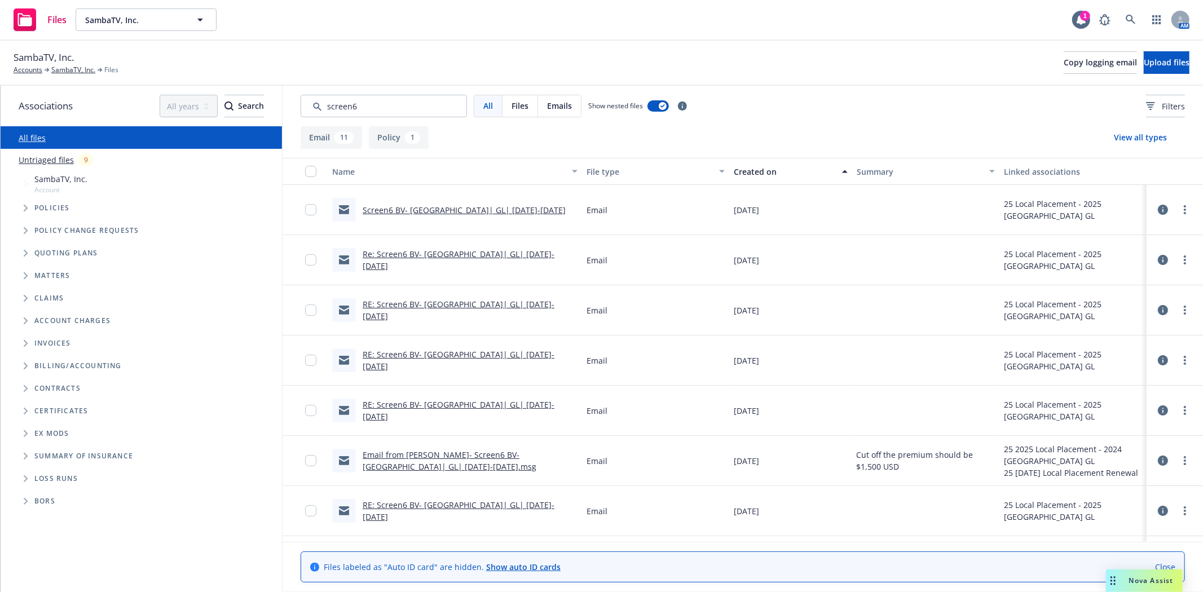
click at [452, 409] on link "RE: Screen6 BV- Netherlands| GL| 6.3.25-6.3.26" at bounding box center [459, 410] width 192 height 23
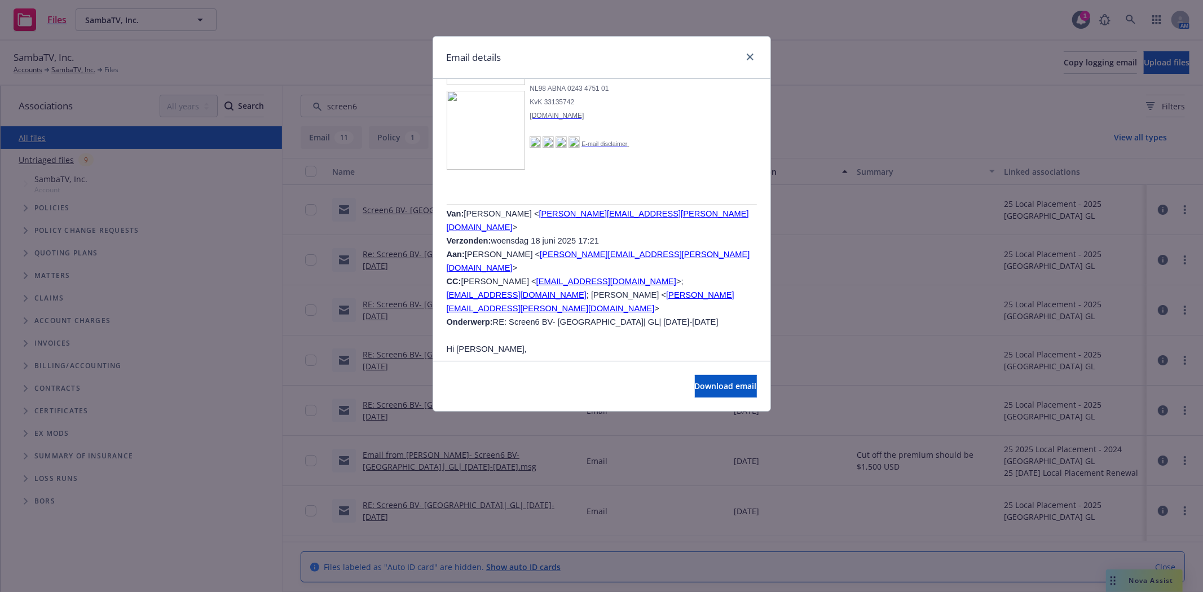
scroll to position [396, 0]
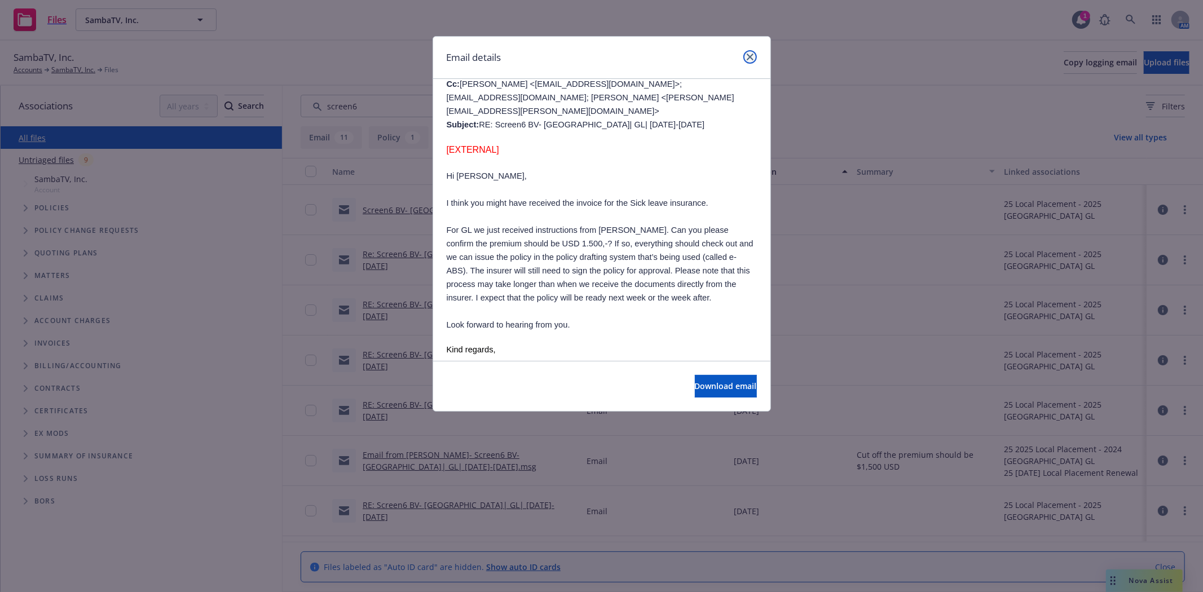
click at [748, 52] on link "close" at bounding box center [750, 57] width 14 height 14
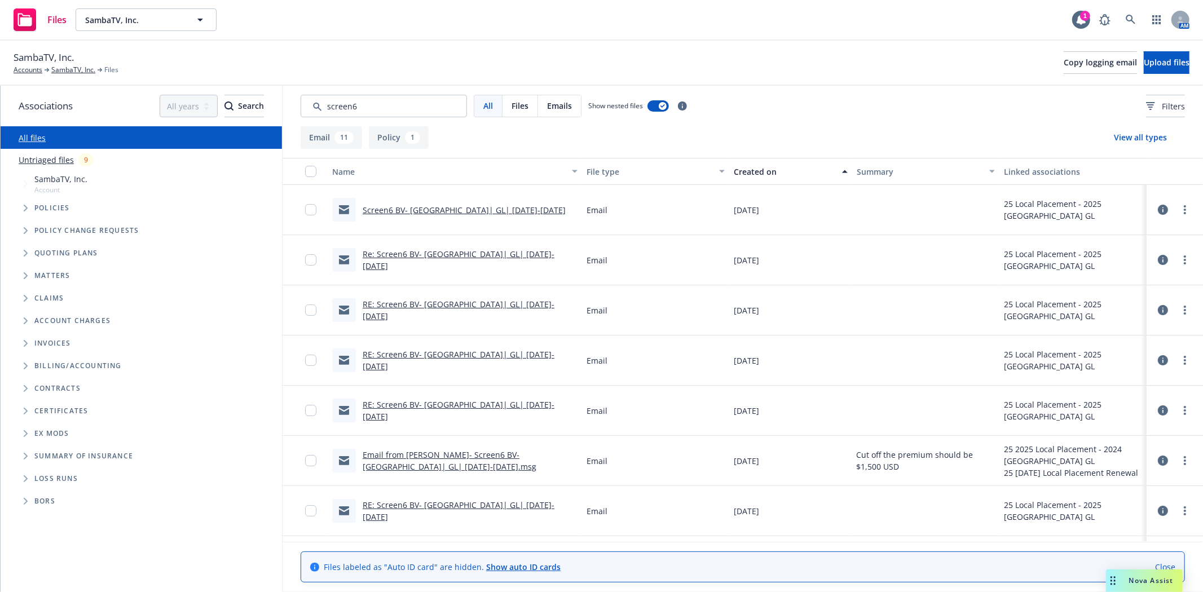
click at [487, 453] on link "Email from Tiffany- Screen6 BV- Netherlands| GL| 6.3.25-6.3.26.msg" at bounding box center [450, 460] width 174 height 23
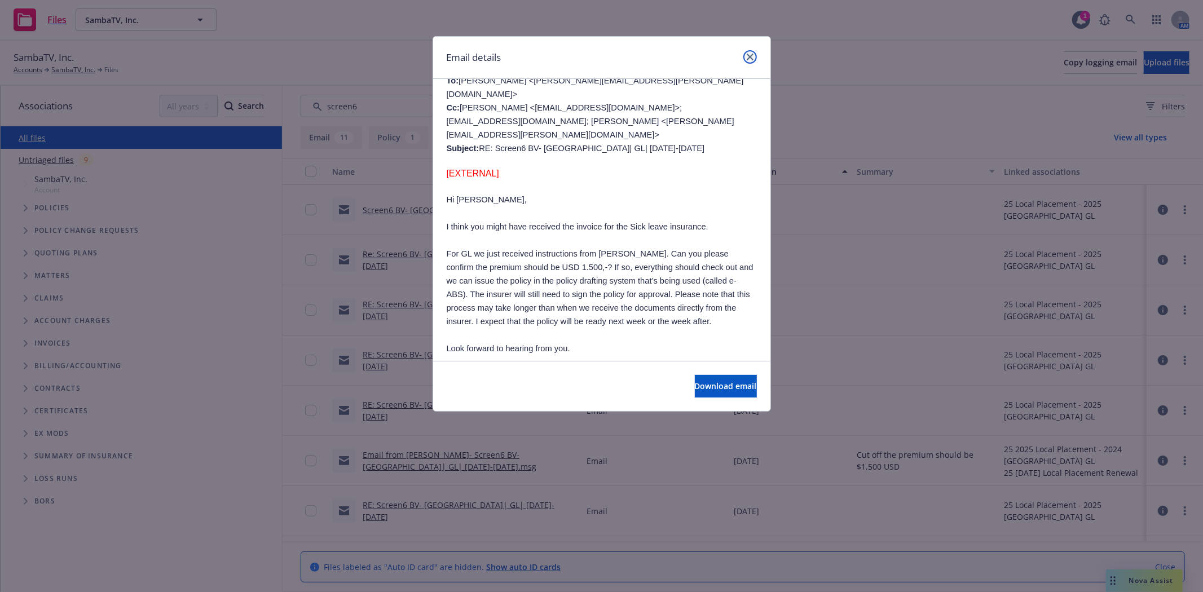
click at [747, 62] on link "close" at bounding box center [750, 57] width 14 height 14
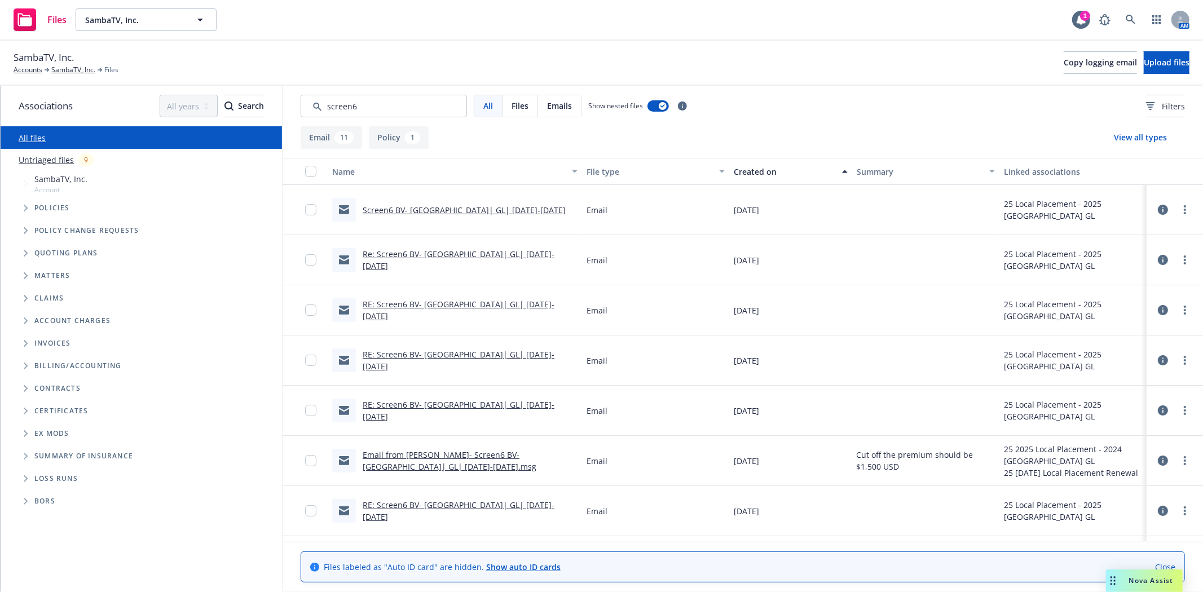
scroll to position [239, 0]
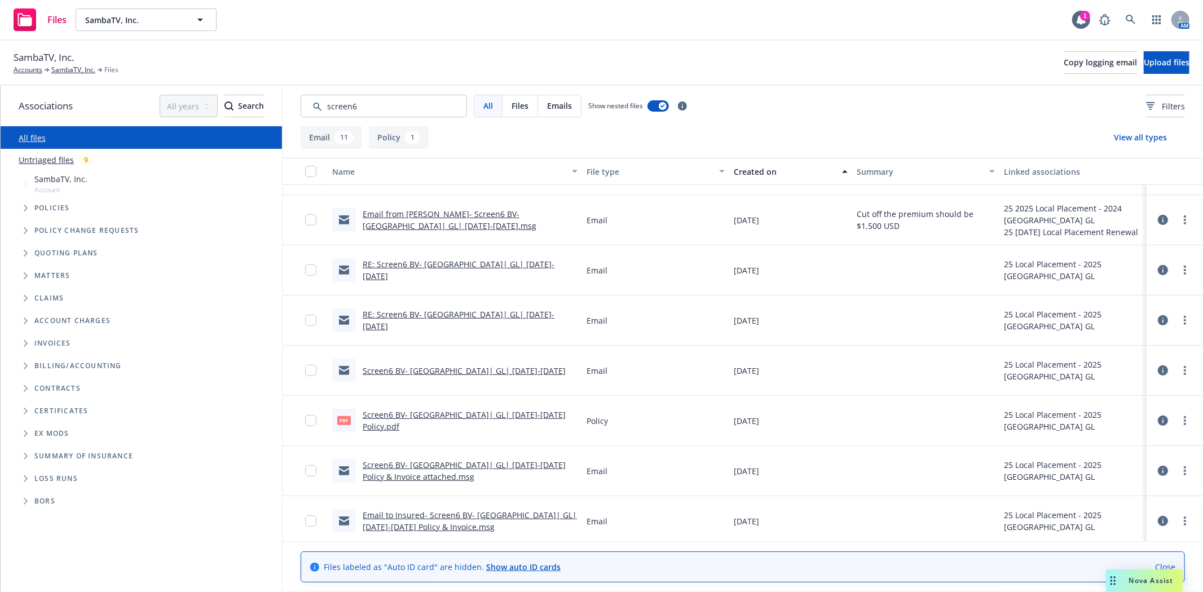
click at [433, 271] on link "RE: Screen6 BV- Netherlands| GL| 6.3.25-6.3.26" at bounding box center [459, 270] width 192 height 23
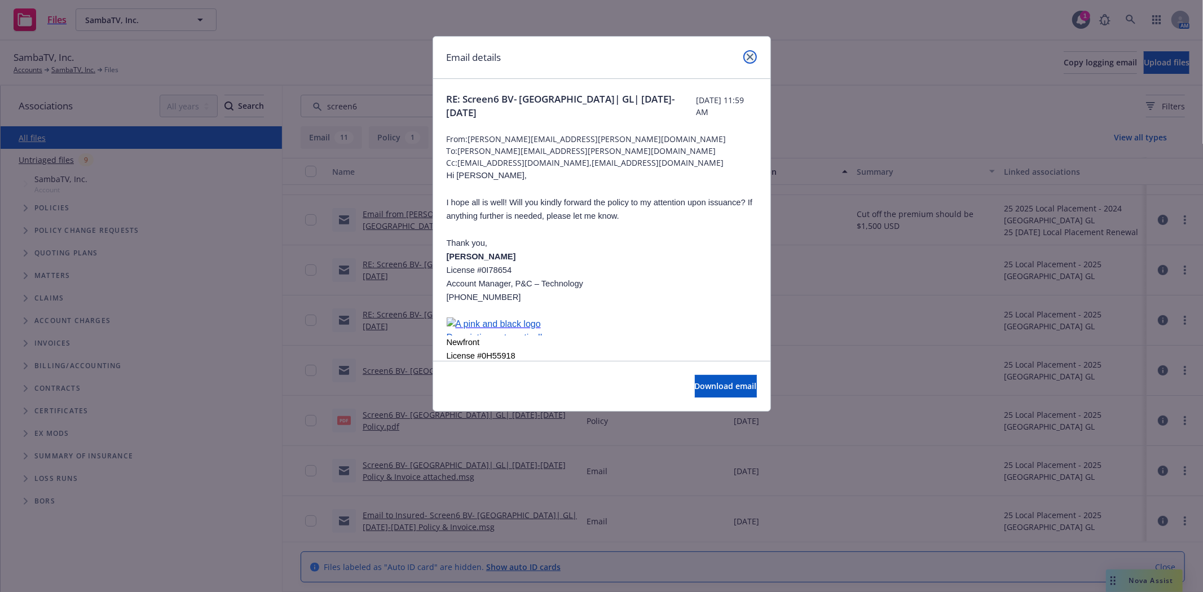
click at [752, 59] on icon "close" at bounding box center [750, 57] width 7 height 7
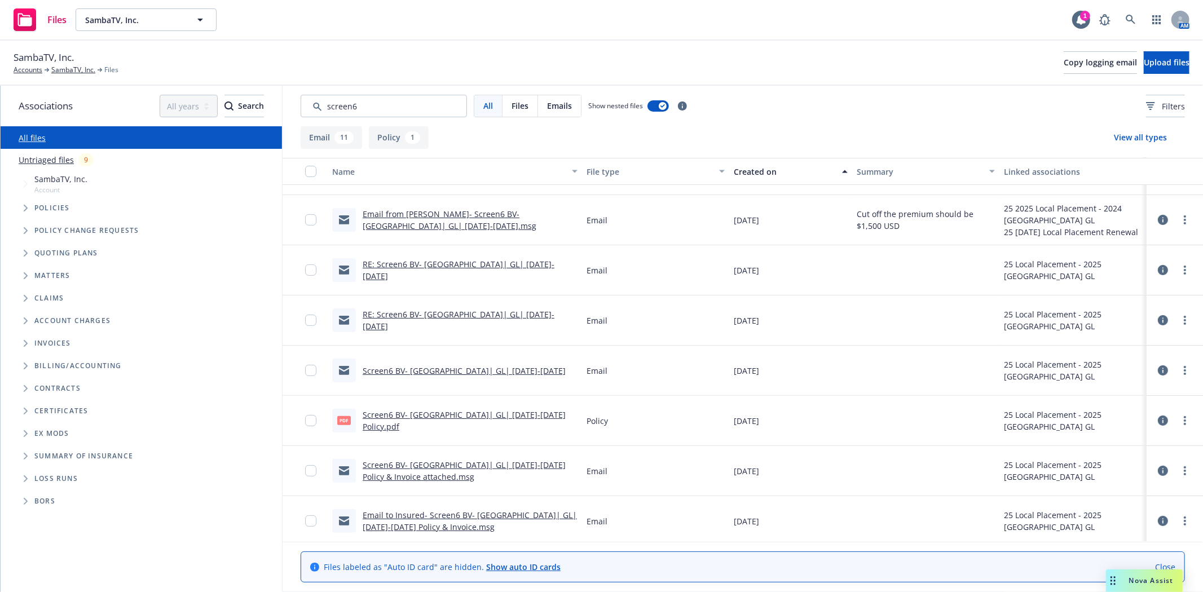
click at [515, 318] on link "RE: Screen6 BV- Netherlands| GL| 6.3.25-6.3.26" at bounding box center [459, 320] width 192 height 23
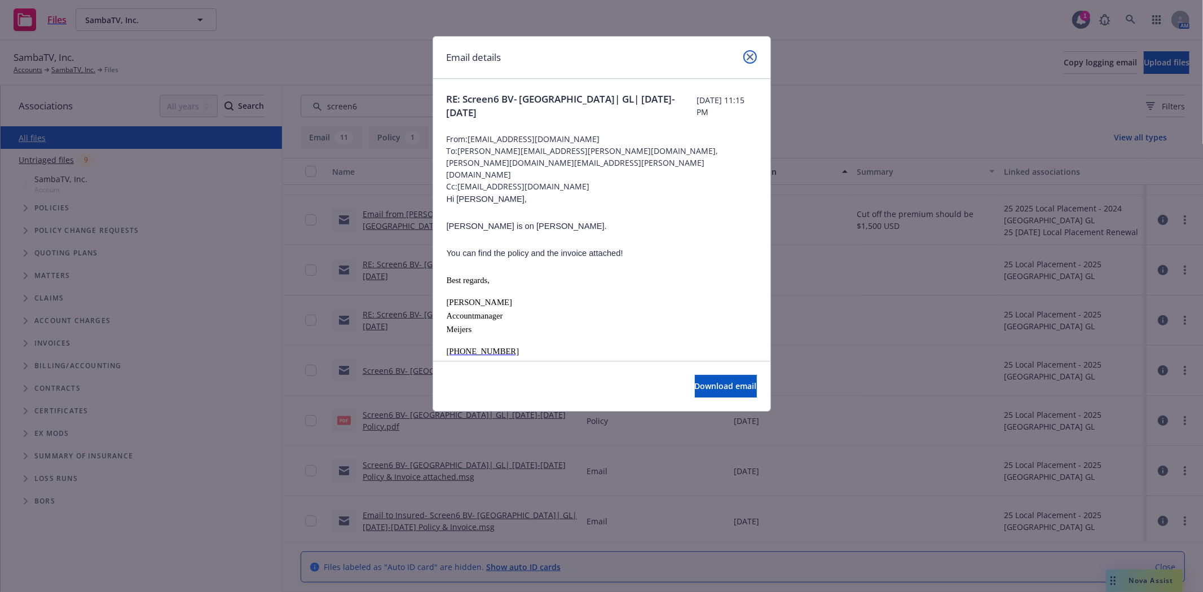
click at [753, 54] on link "close" at bounding box center [750, 57] width 14 height 14
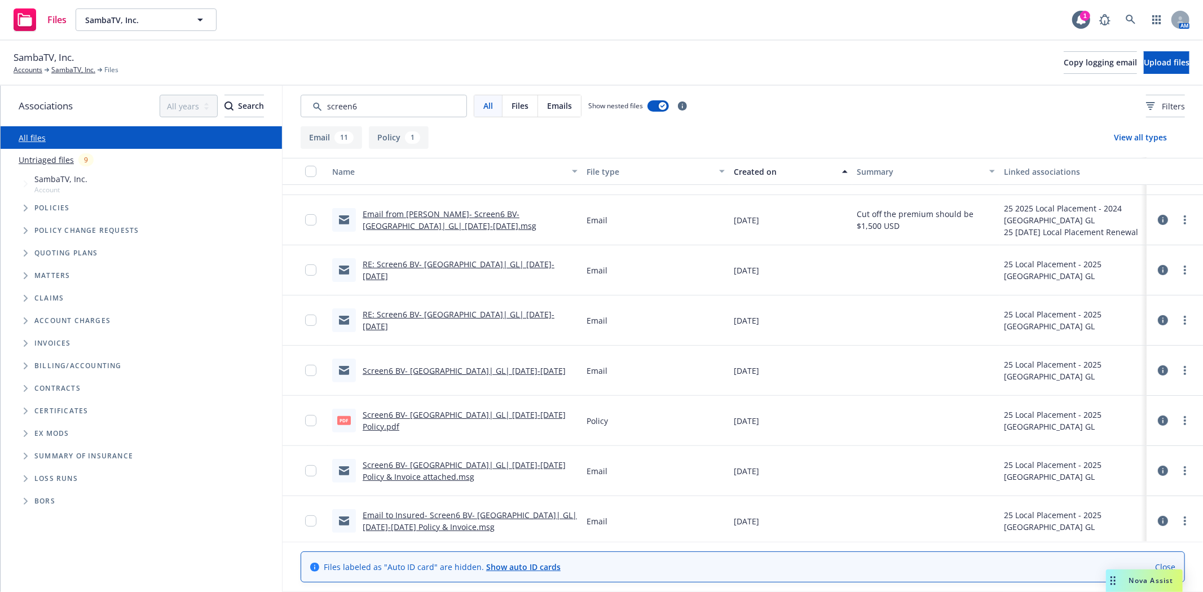
click at [509, 369] on link "Screen6 BV- Netherlands| GL| 6.3.25-6.3.26" at bounding box center [464, 370] width 203 height 11
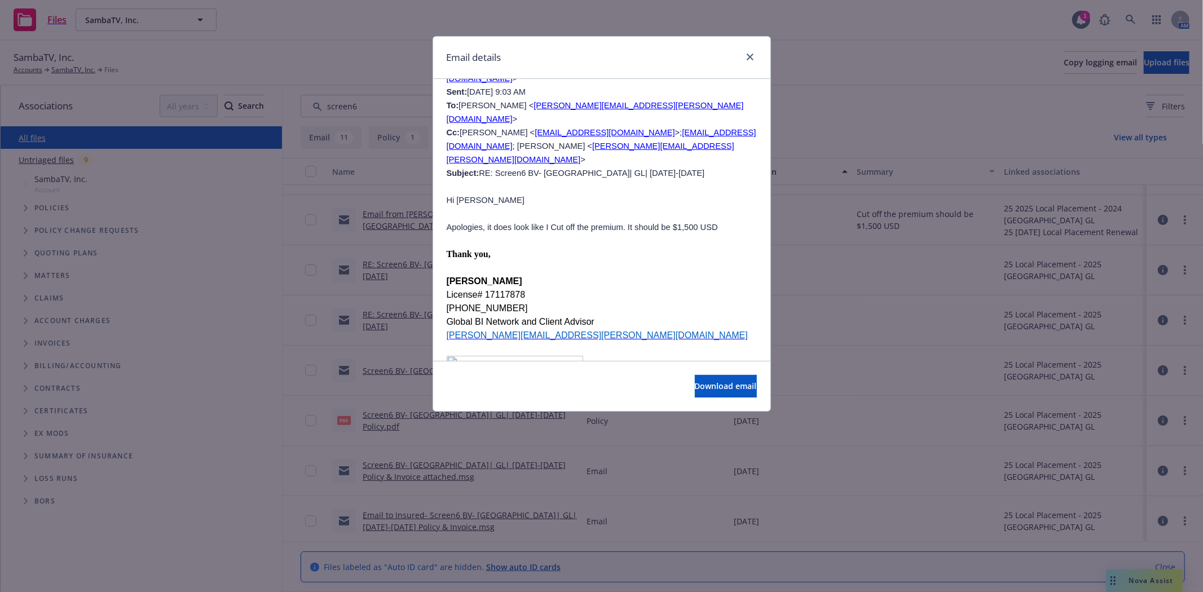
scroll to position [793, 0]
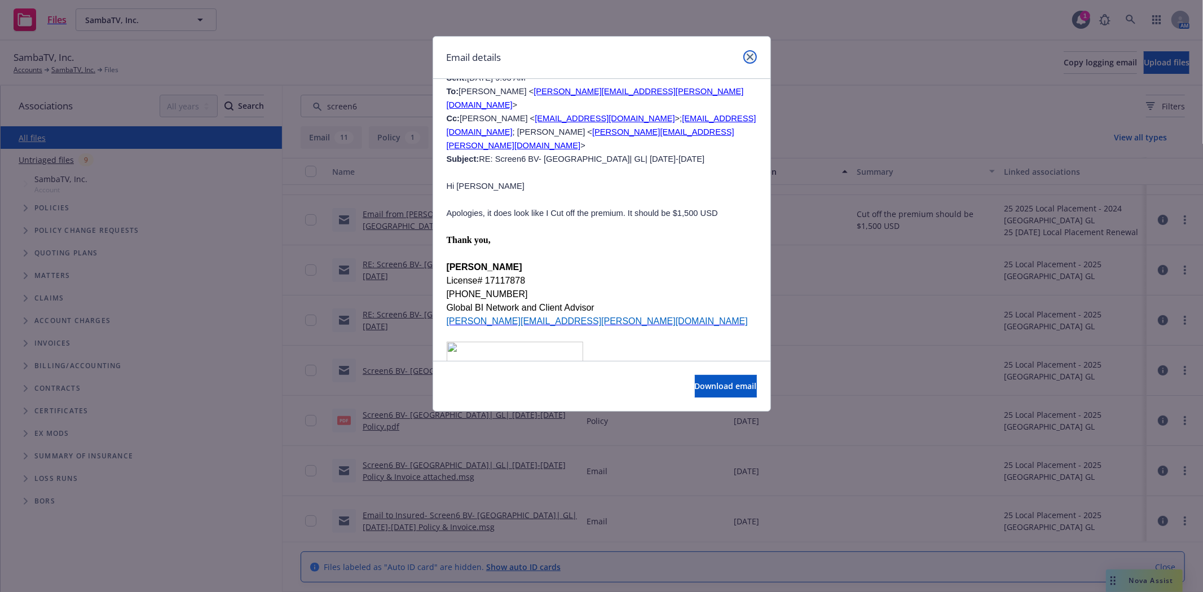
click at [754, 56] on link "close" at bounding box center [750, 57] width 14 height 14
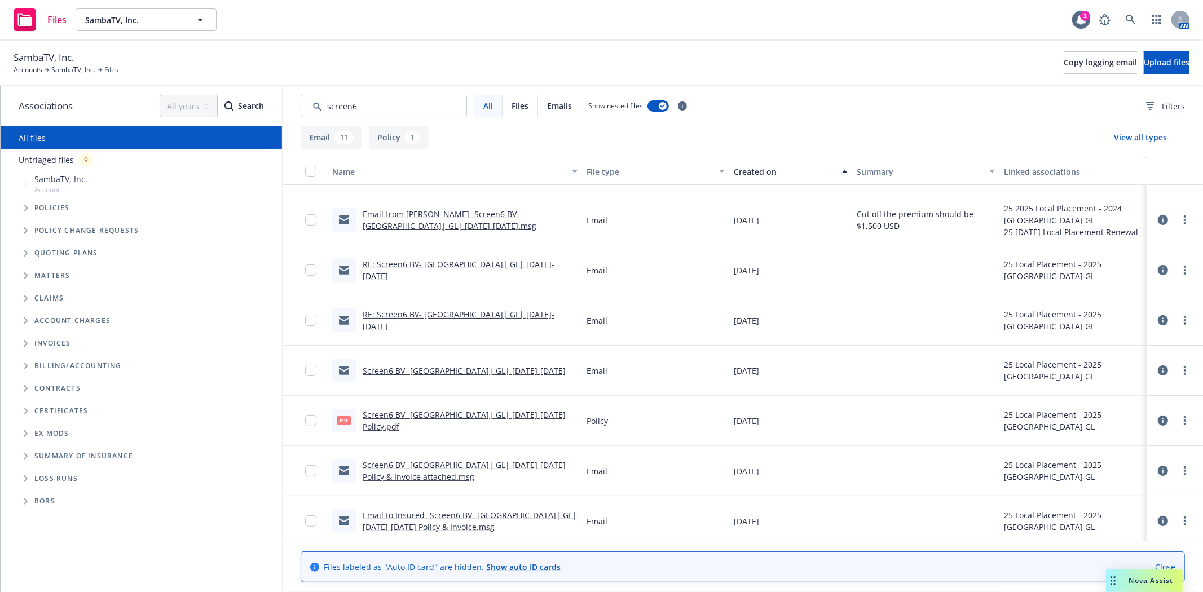
click at [514, 462] on link "Screen6 BV- Netherlands| GL| 6.3.25-6.3.26 Policy & Invoice attached.msg" at bounding box center [464, 471] width 203 height 23
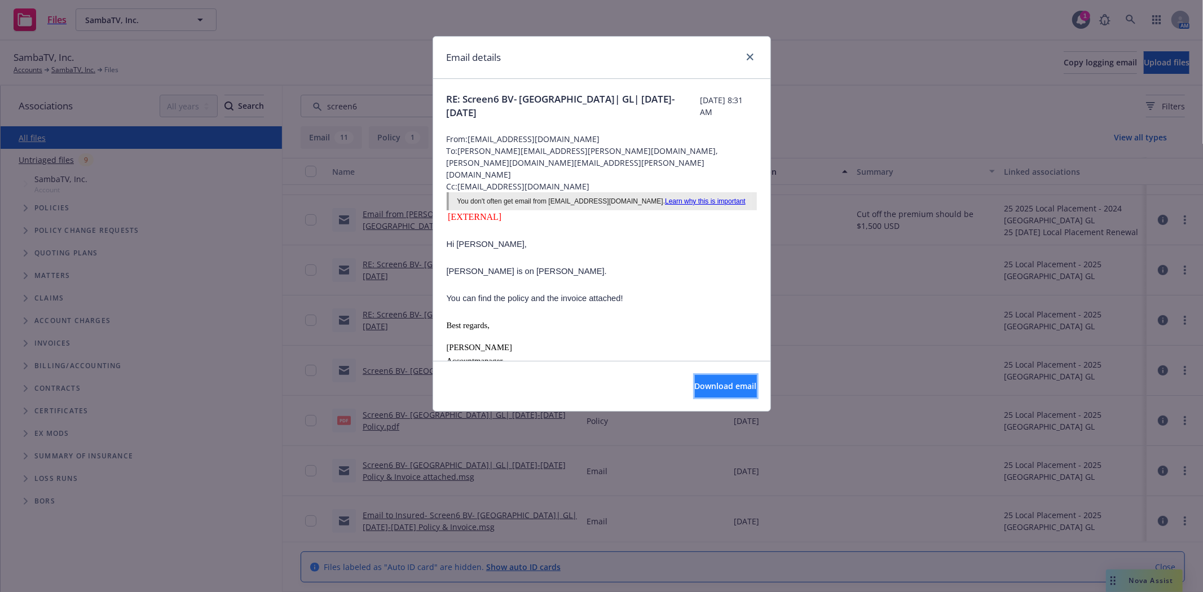
click at [695, 389] on span "Download email" at bounding box center [726, 386] width 62 height 11
click at [752, 55] on icon "close" at bounding box center [750, 57] width 7 height 7
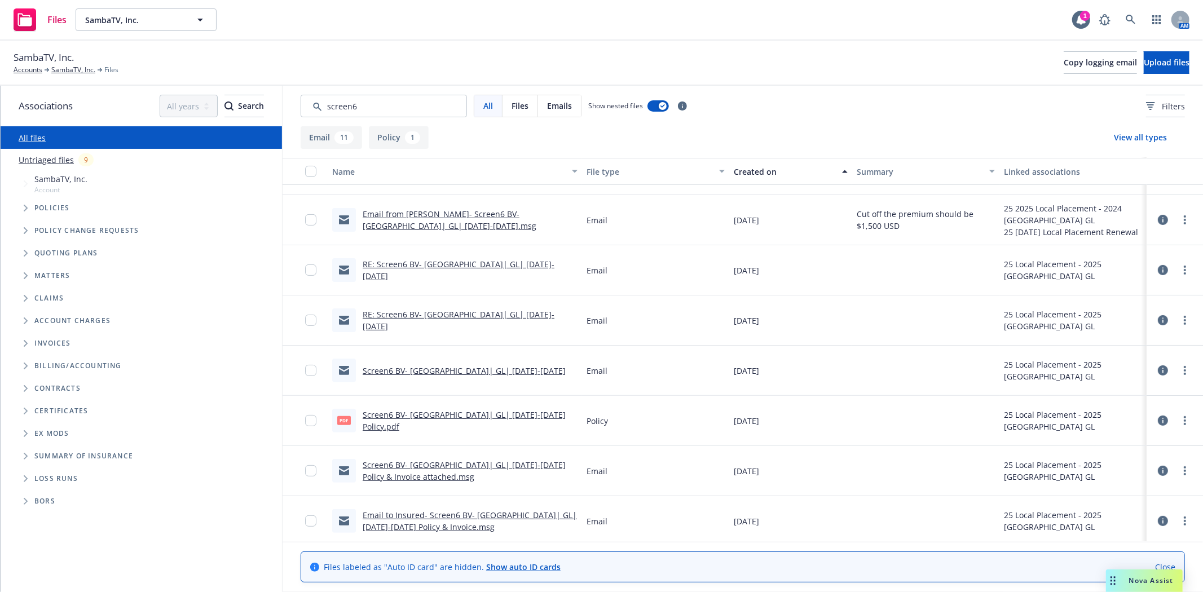
scroll to position [244, 0]
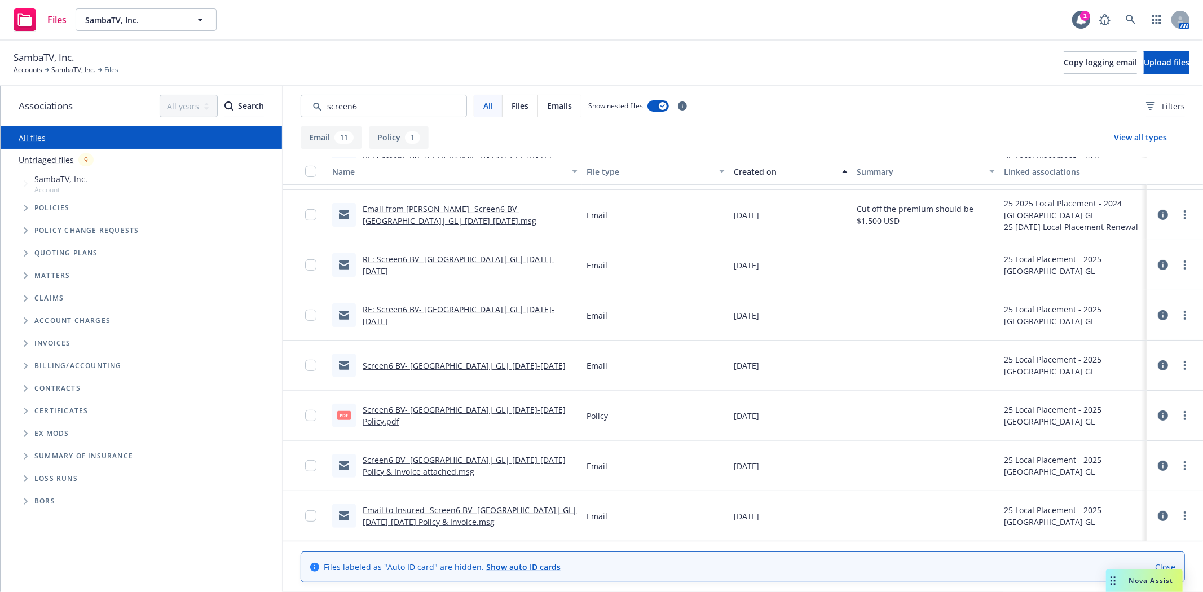
click at [408, 506] on link "Email to Insured- Screen6 BV- Netherlands| GL| 6.3.25-6.3.26 Policy & Invoice.m…" at bounding box center [470, 516] width 214 height 23
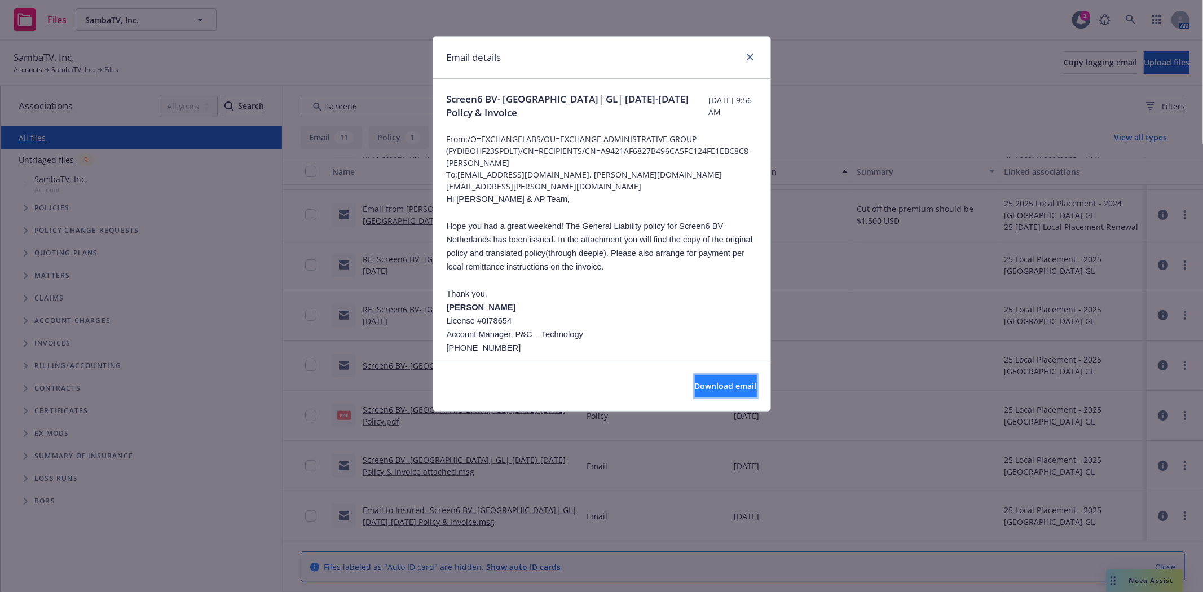
click at [732, 387] on span "Download email" at bounding box center [726, 386] width 62 height 11
click at [753, 56] on link "close" at bounding box center [750, 57] width 14 height 14
